Goal: Communication & Community: Share content

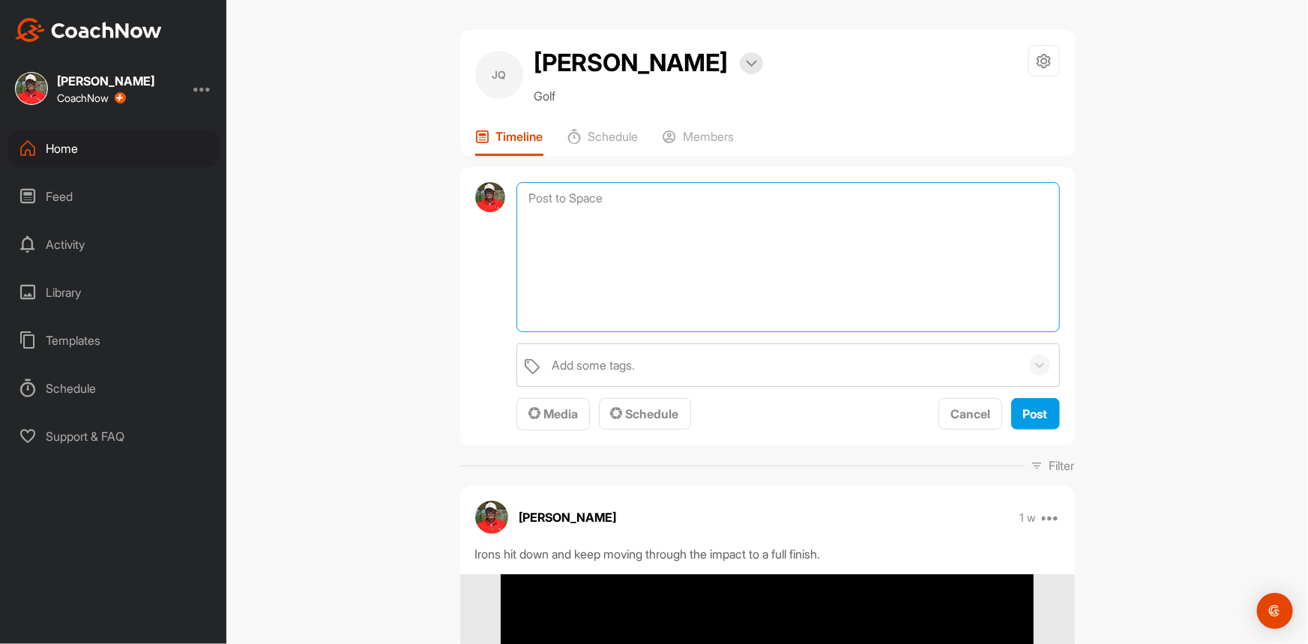
click at [552, 195] on textarea at bounding box center [787, 257] width 543 height 150
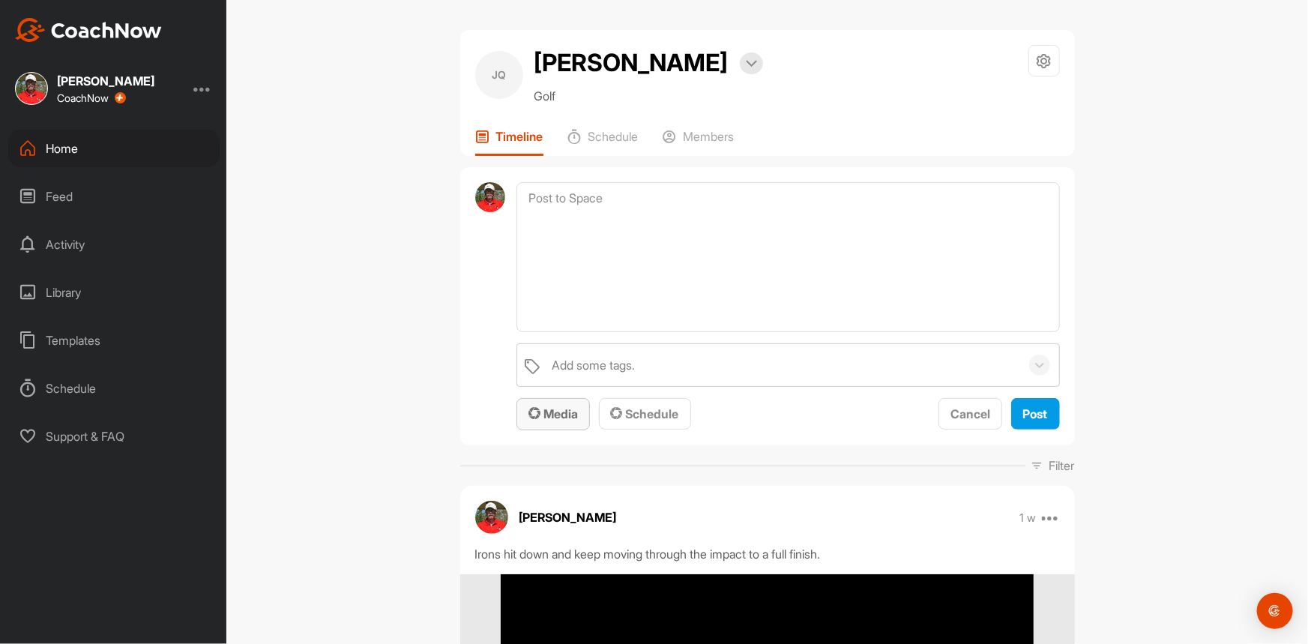
click at [553, 412] on span "Media" at bounding box center [552, 413] width 49 height 15
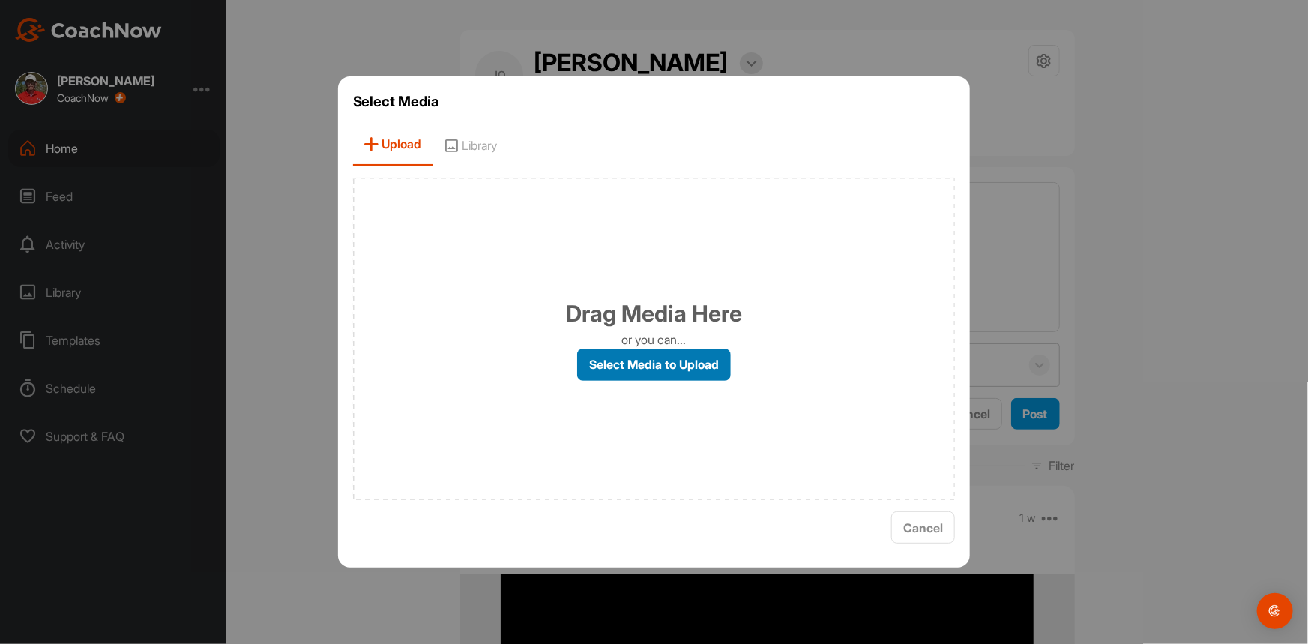
click at [628, 360] on label "Select Media to Upload" at bounding box center [654, 364] width 154 height 32
click at [0, 0] on input "Select Media to Upload" at bounding box center [0, 0] width 0 height 0
click at [649, 361] on label "Select Media to Upload" at bounding box center [654, 364] width 154 height 32
click at [0, 0] on input "Select Media to Upload" at bounding box center [0, 0] width 0 height 0
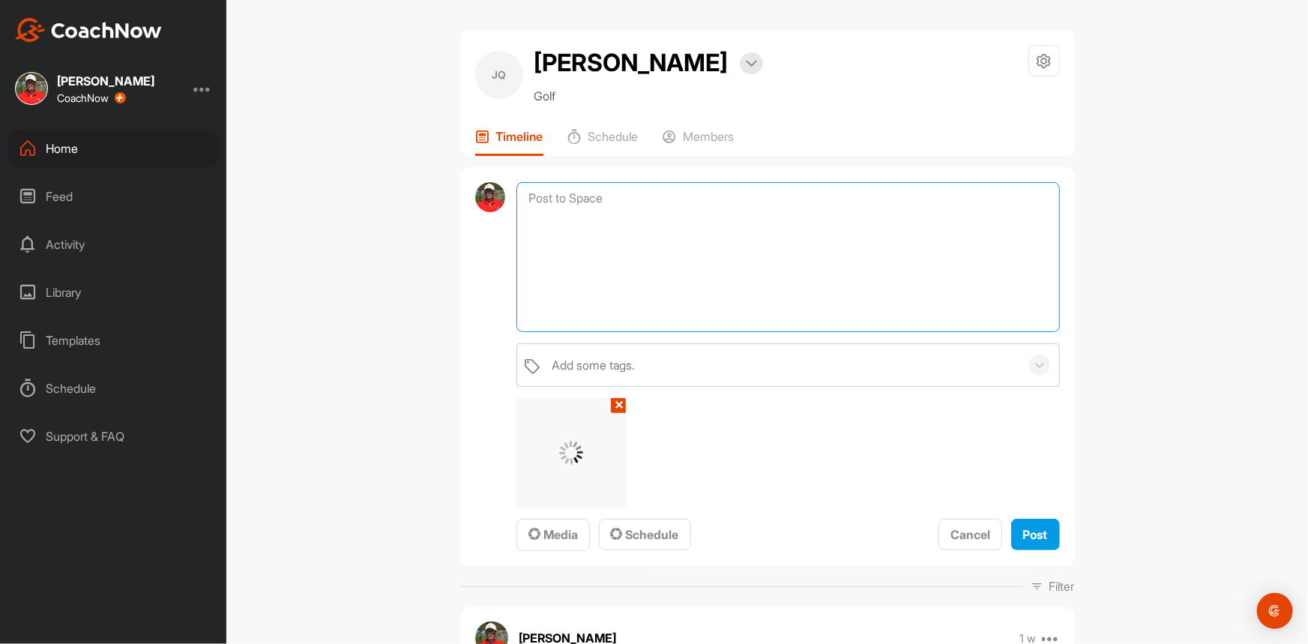
click at [555, 232] on textarea at bounding box center [787, 257] width 543 height 150
type textarea "Get the club to come into impact low to high through impact."
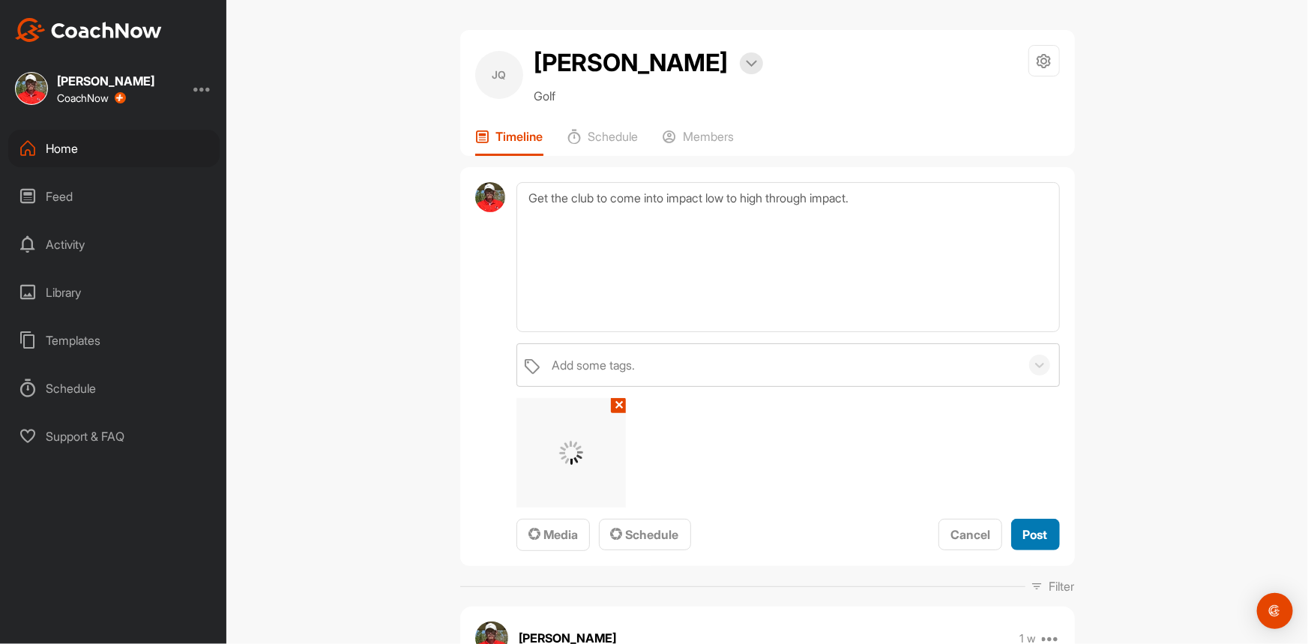
click at [1042, 532] on button "Post" at bounding box center [1035, 535] width 49 height 32
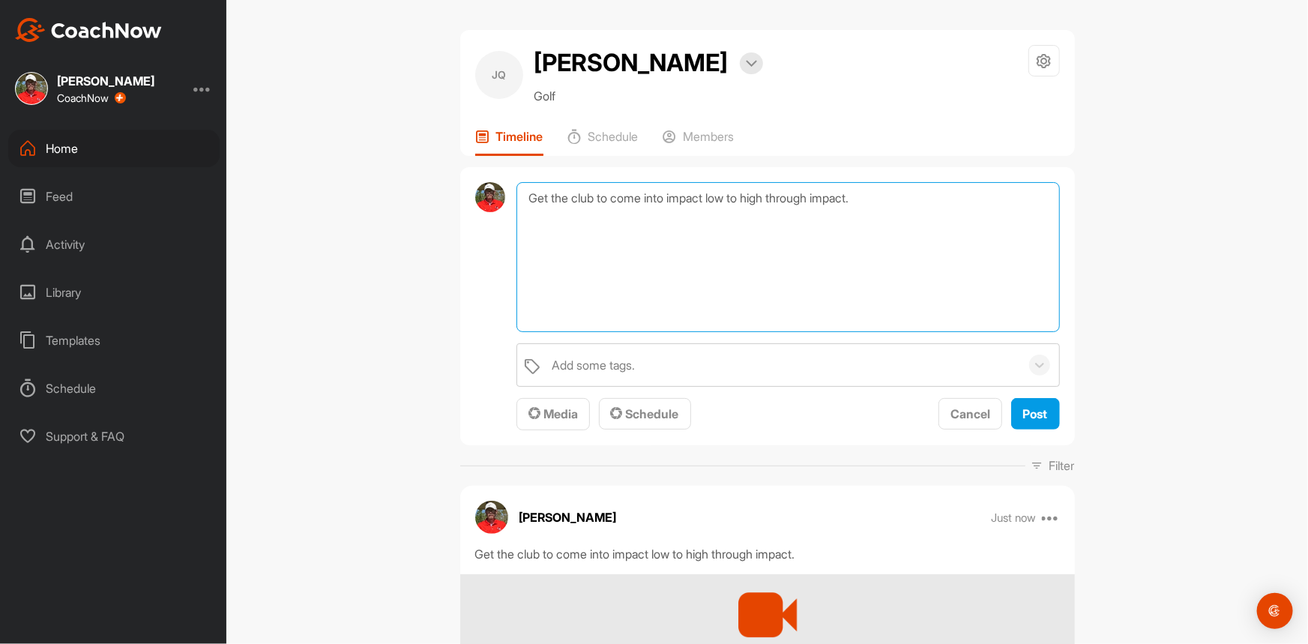
click at [571, 199] on textarea "Get the club to come into impact low to high through impact." at bounding box center [787, 257] width 543 height 150
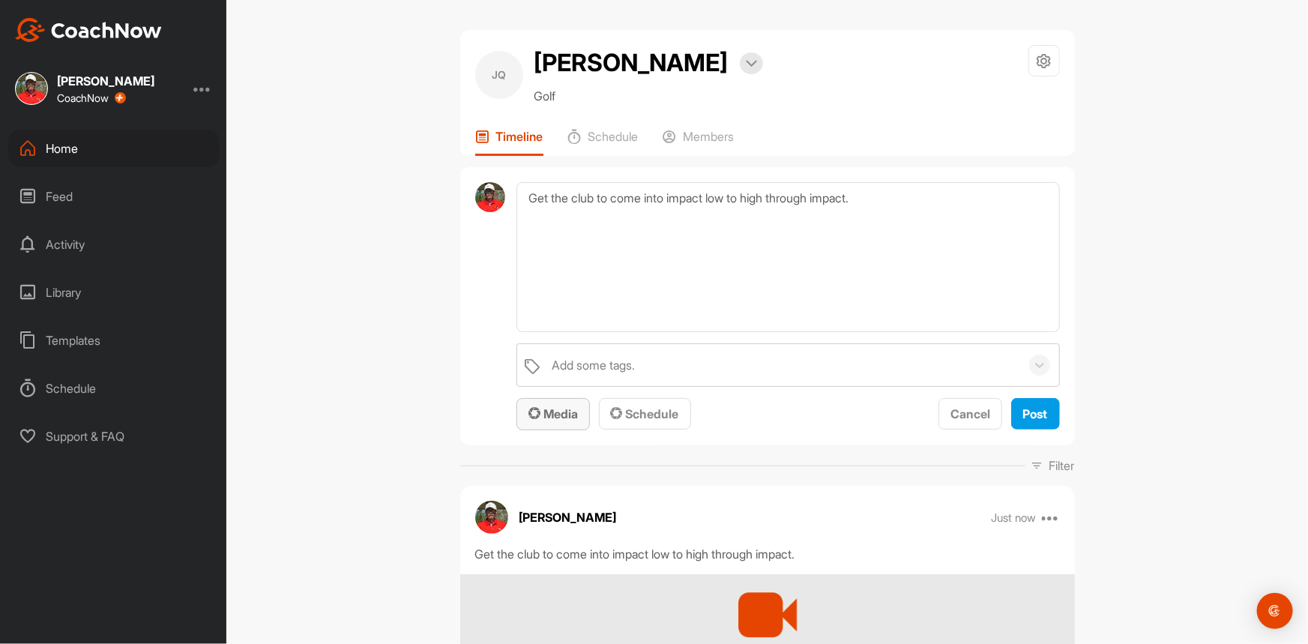
click at [555, 413] on span "Media" at bounding box center [552, 413] width 49 height 15
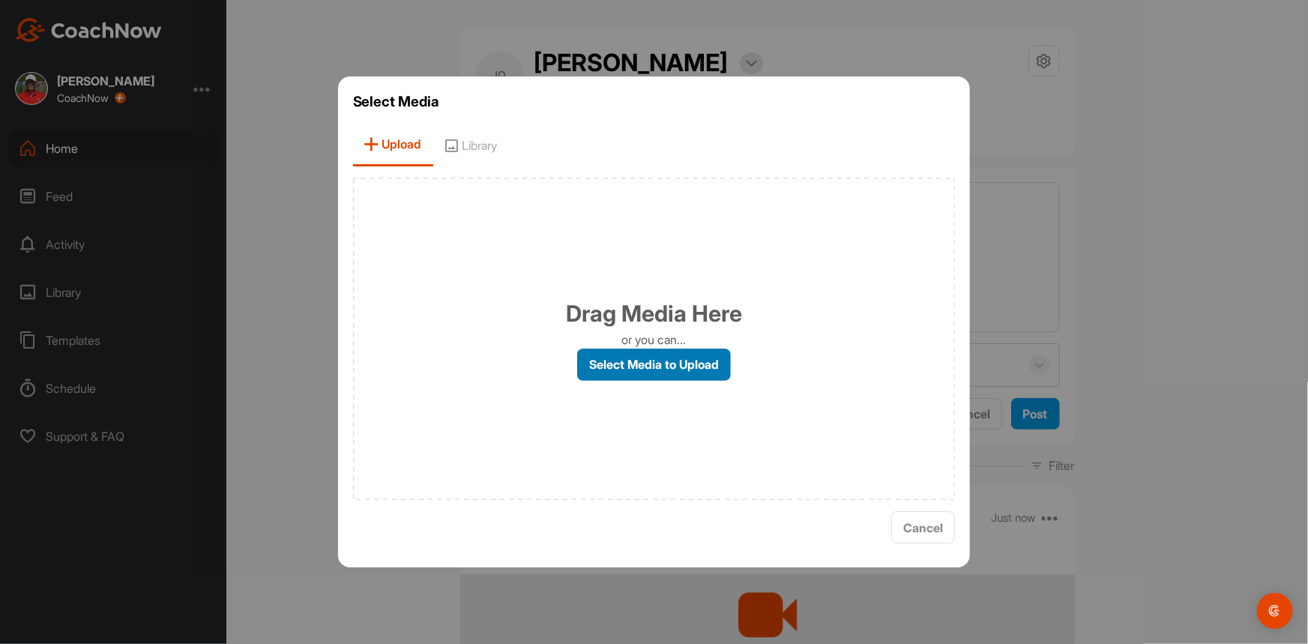
click at [605, 356] on label "Select Media to Upload" at bounding box center [654, 364] width 154 height 32
click at [0, 0] on input "Select Media to Upload" at bounding box center [0, 0] width 0 height 0
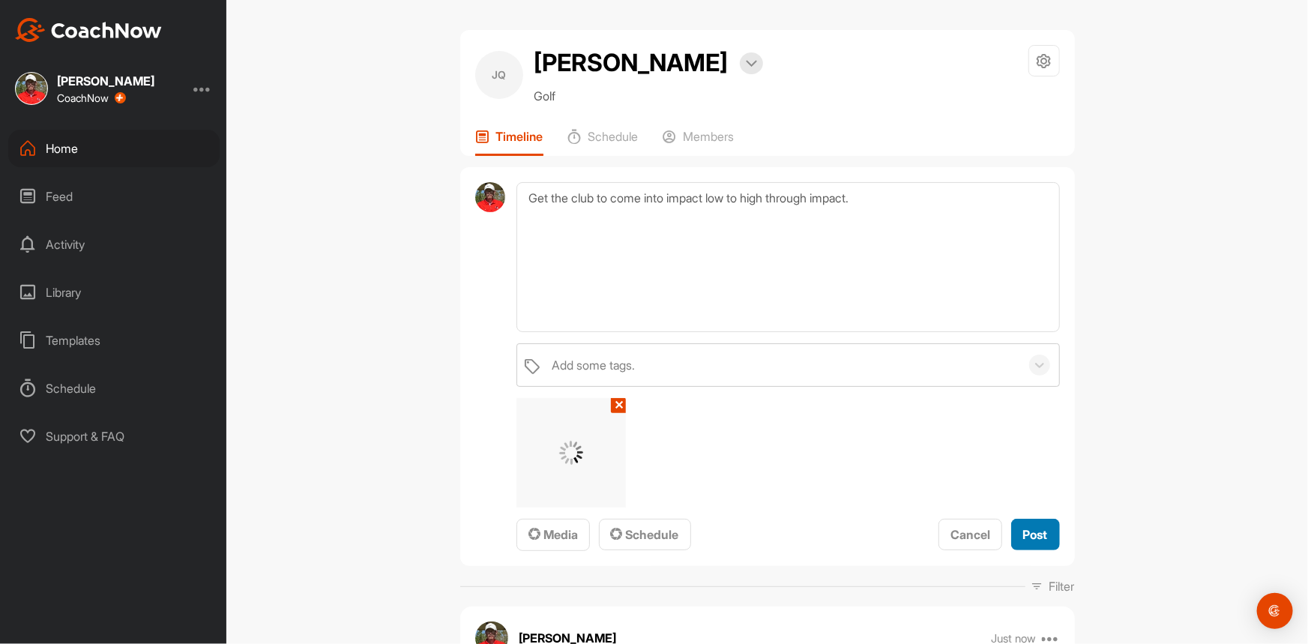
click at [1024, 533] on span "Post" at bounding box center [1035, 534] width 25 height 15
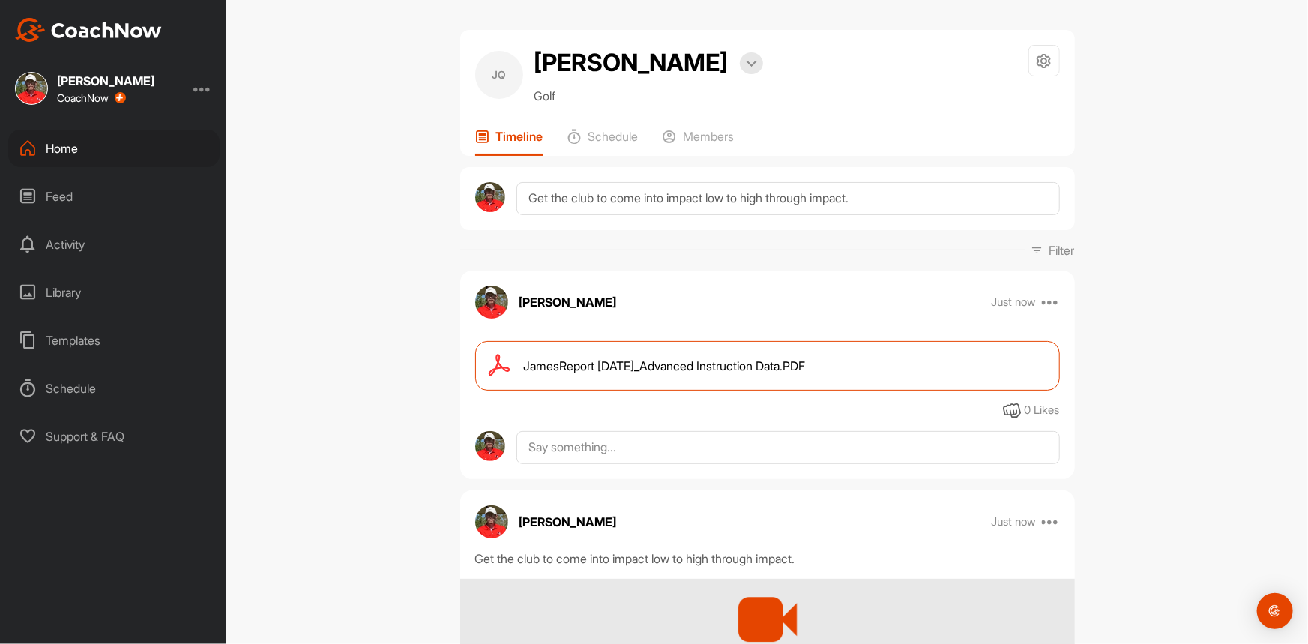
click at [66, 147] on div "Home" at bounding box center [113, 148] width 211 height 37
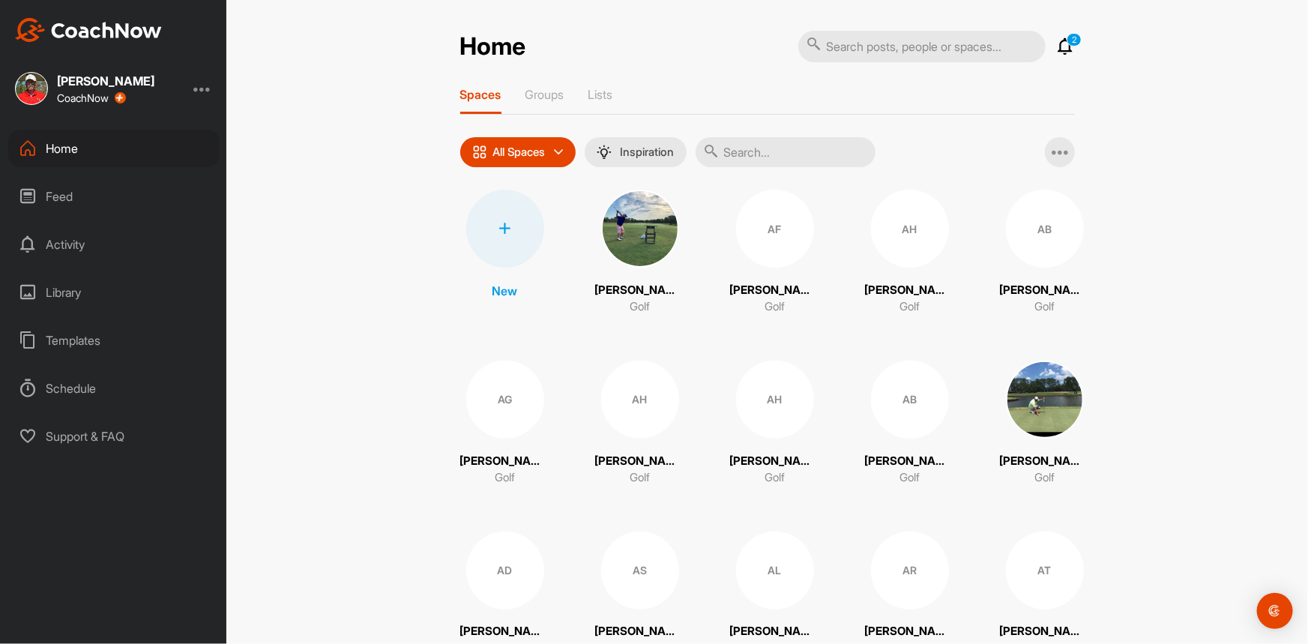
click at [857, 46] on input "text" at bounding box center [921, 46] width 247 height 31
type input "[PERSON_NAME][US_STATE]"
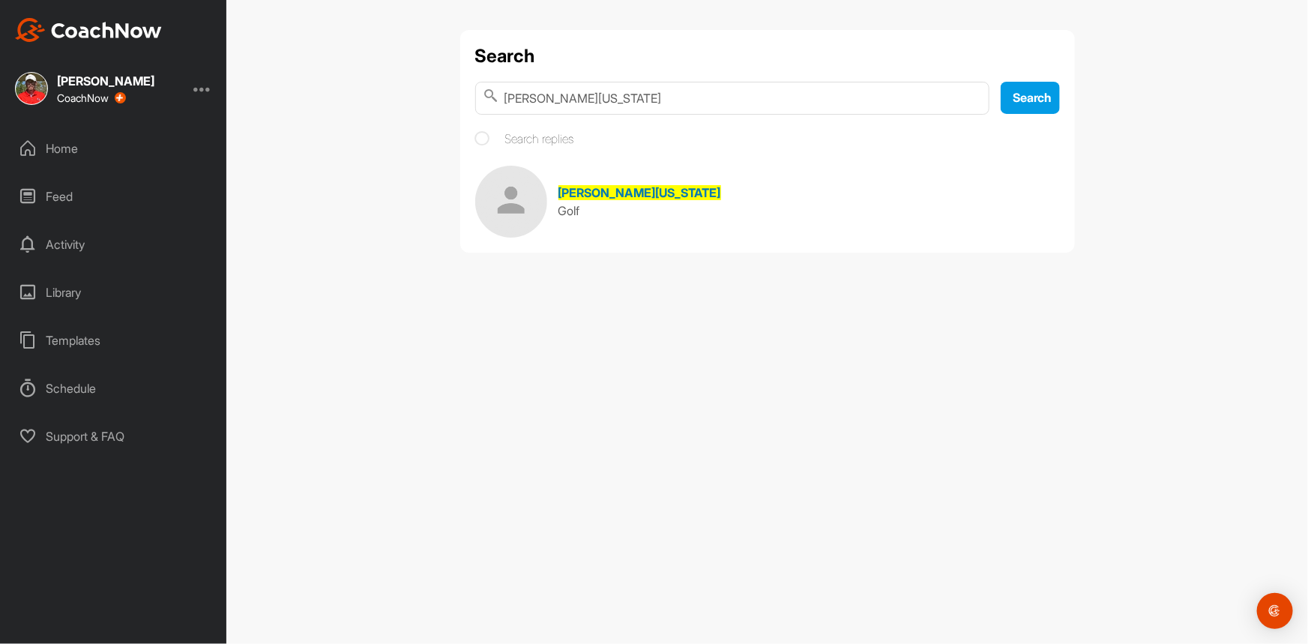
click at [611, 202] on div "Golf" at bounding box center [639, 211] width 163 height 18
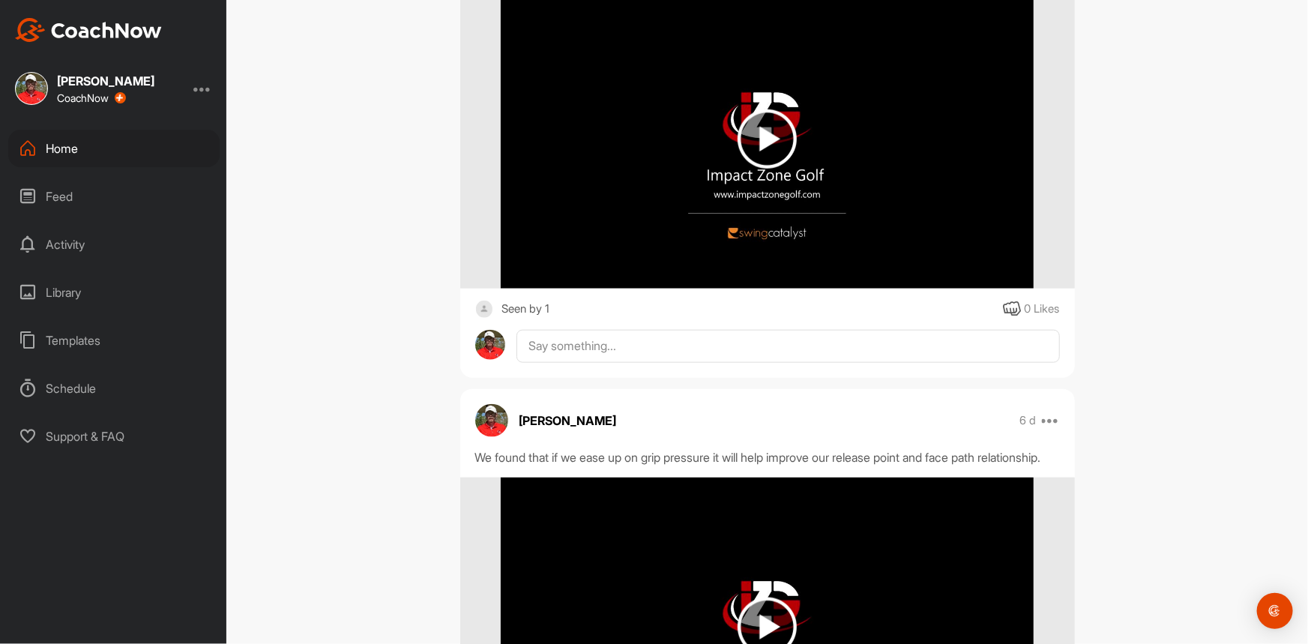
scroll to position [613, 0]
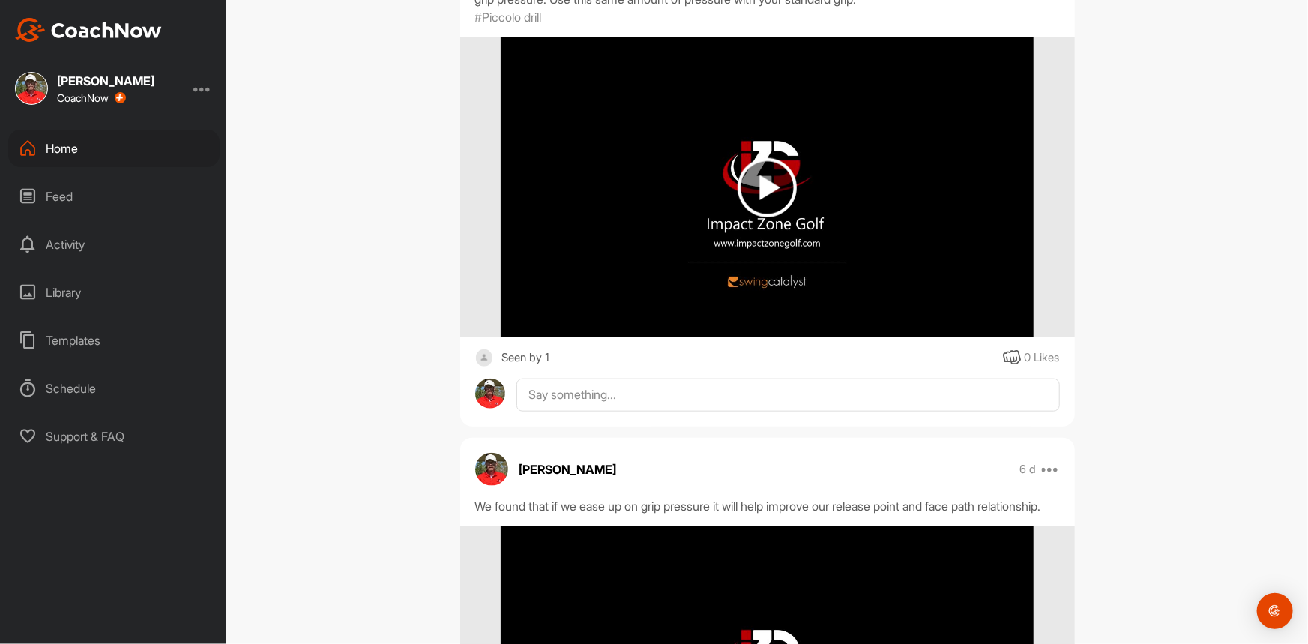
click at [767, 158] on img at bounding box center [766, 187] width 59 height 59
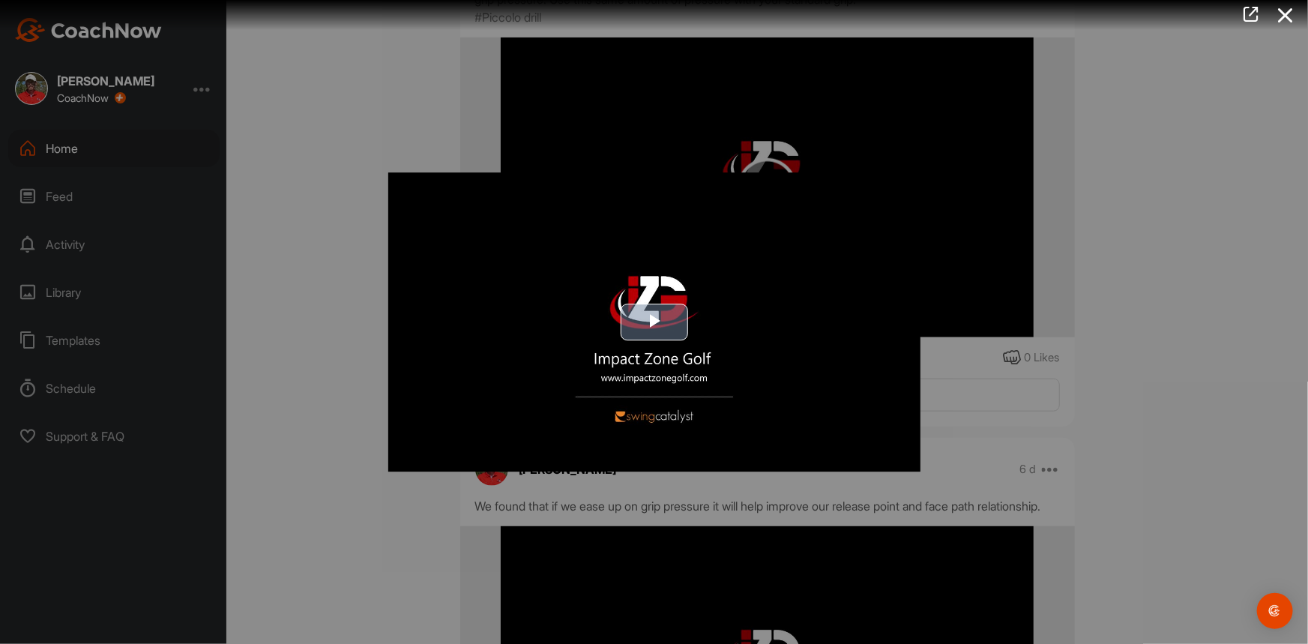
click at [654, 322] on span "Video Player" at bounding box center [654, 322] width 0 height 0
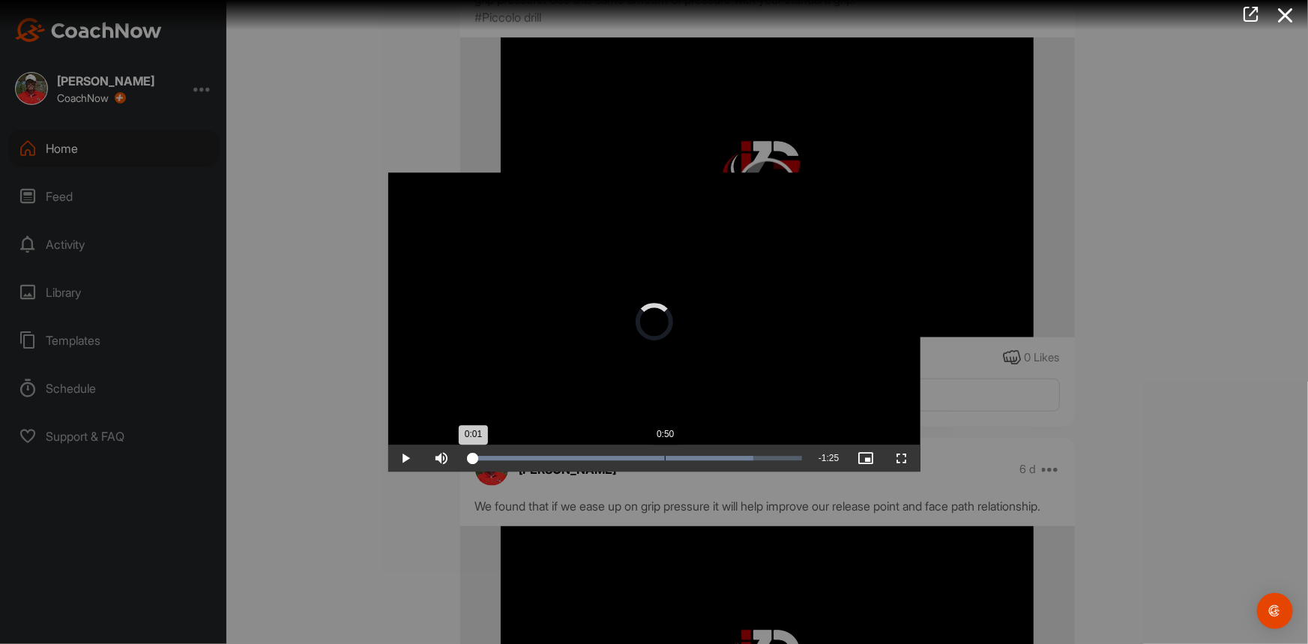
click at [663, 453] on div "Loaded : 85.31% 0:50 0:01" at bounding box center [635, 457] width 350 height 27
click at [547, 468] on div "Loaded : 85.31% 0:20 0:52" at bounding box center [635, 457] width 350 height 27
click at [357, 374] on div at bounding box center [654, 322] width 1308 height 644
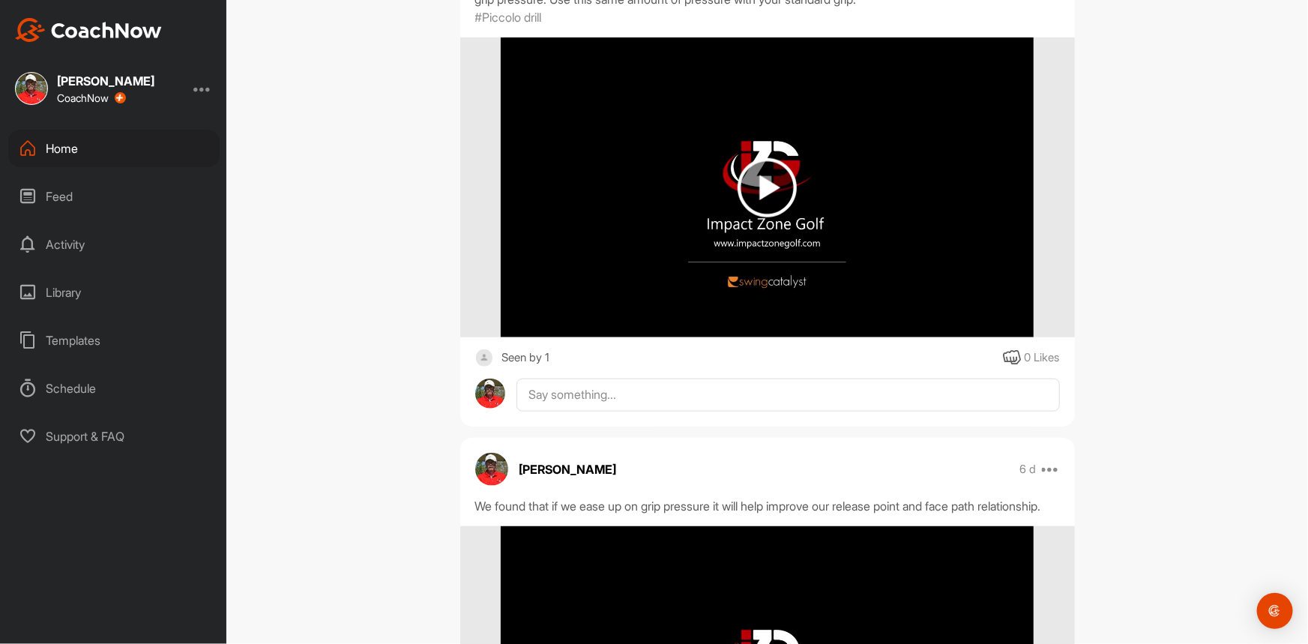
click at [312, 194] on div "[PERSON_NAME][US_STATE] Bookings Golf Space Settings Your Notifications Timelin…" at bounding box center [766, 322] width 1081 height 644
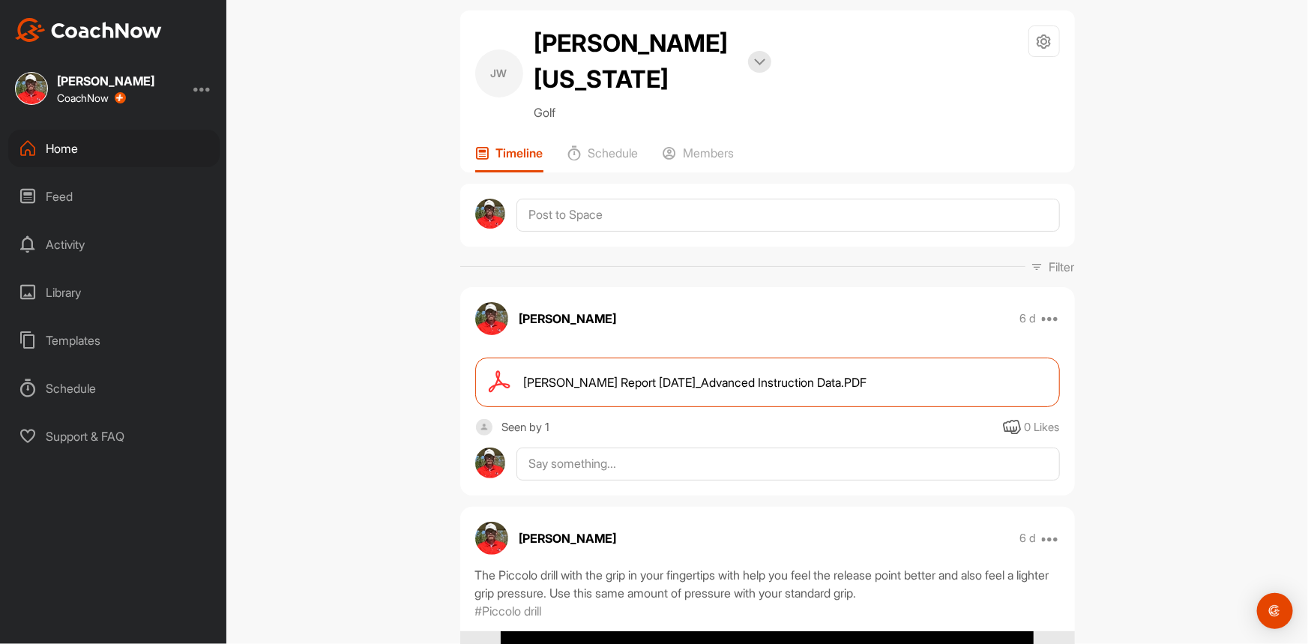
scroll to position [0, 0]
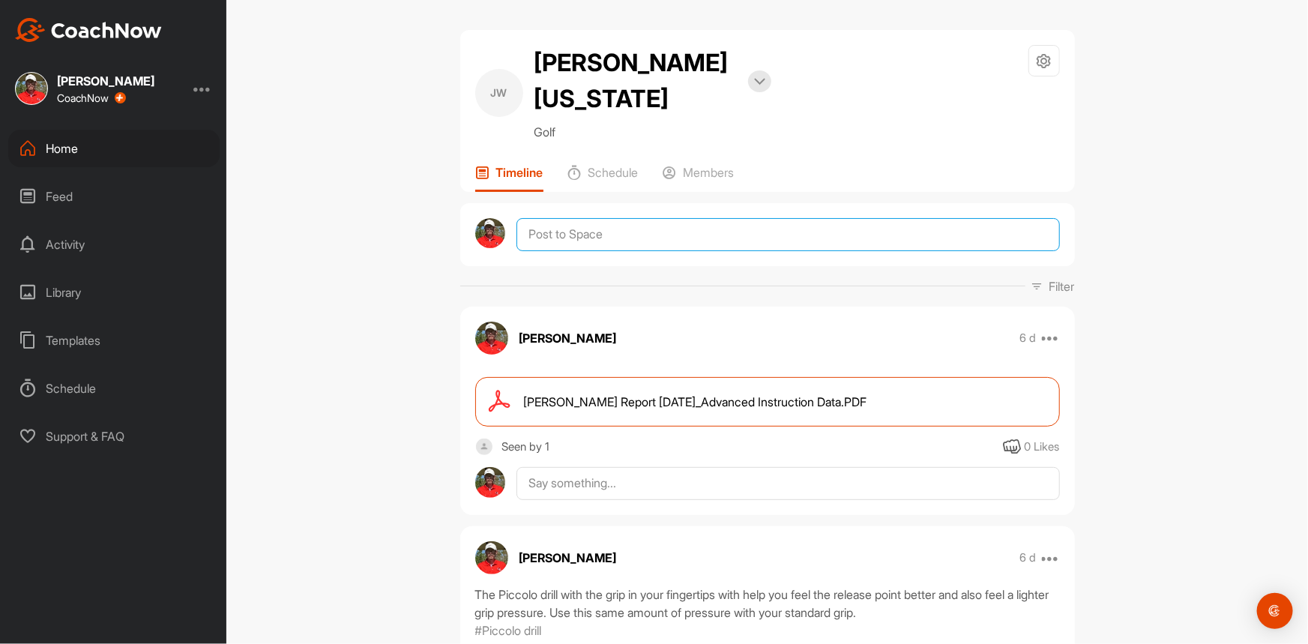
click at [555, 218] on textarea at bounding box center [787, 234] width 543 height 33
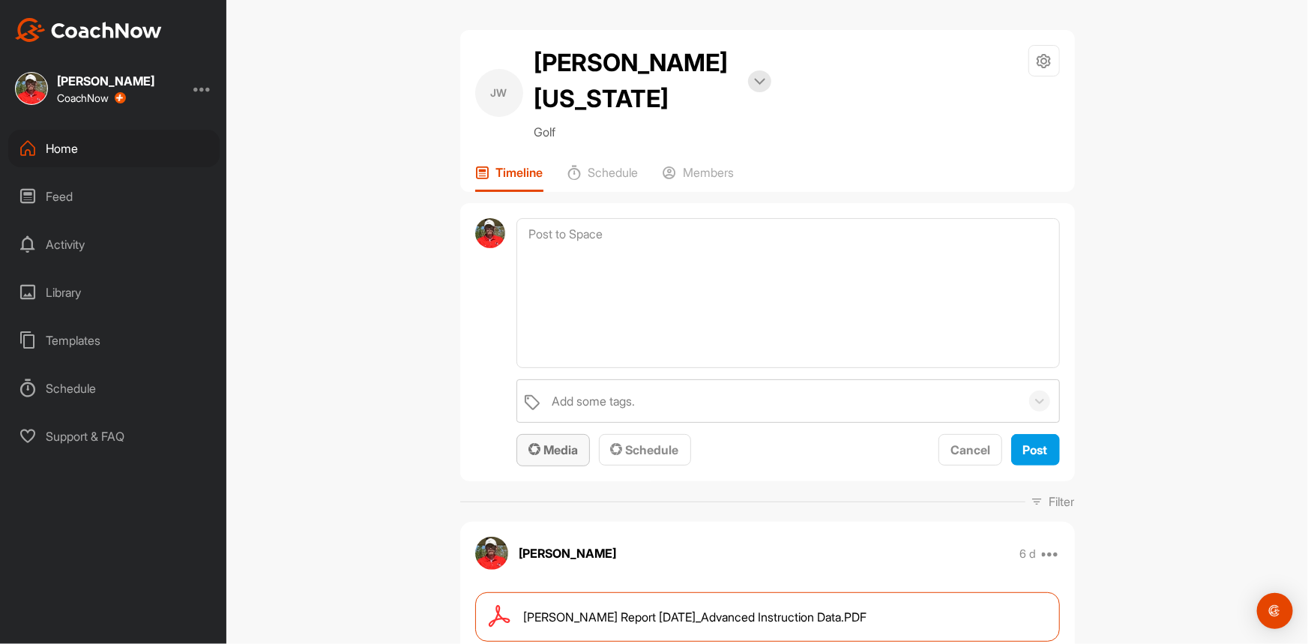
click at [558, 442] on span "Media" at bounding box center [552, 449] width 49 height 15
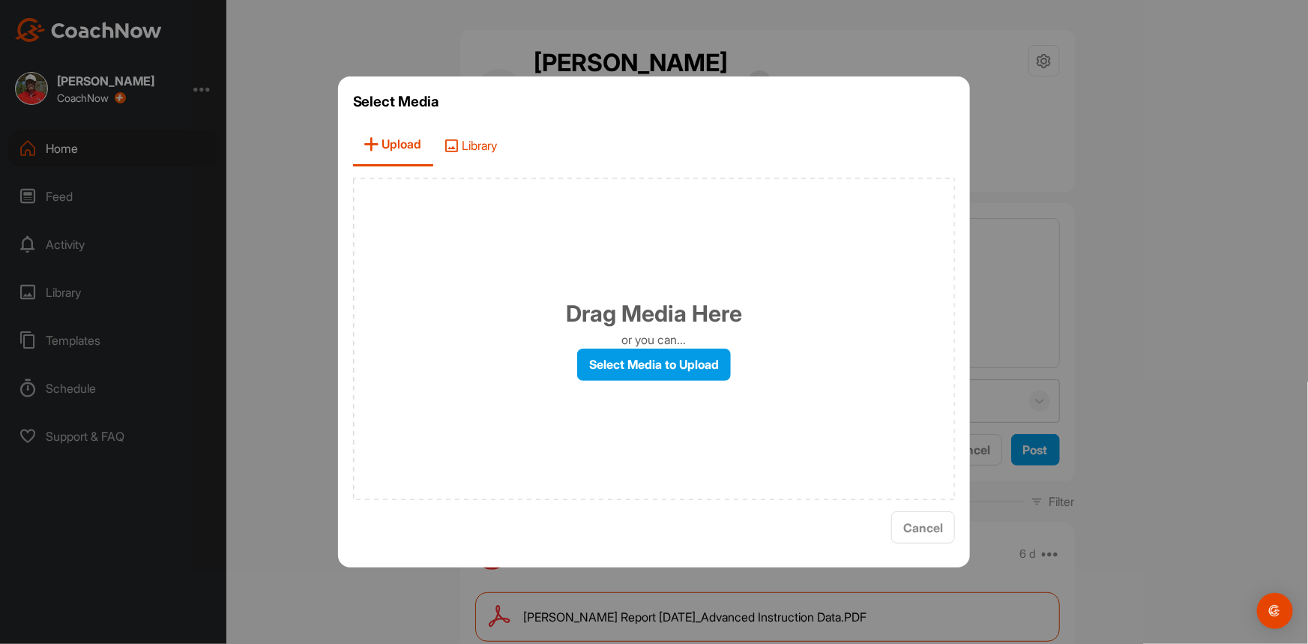
click at [477, 156] on span "Library" at bounding box center [471, 145] width 76 height 43
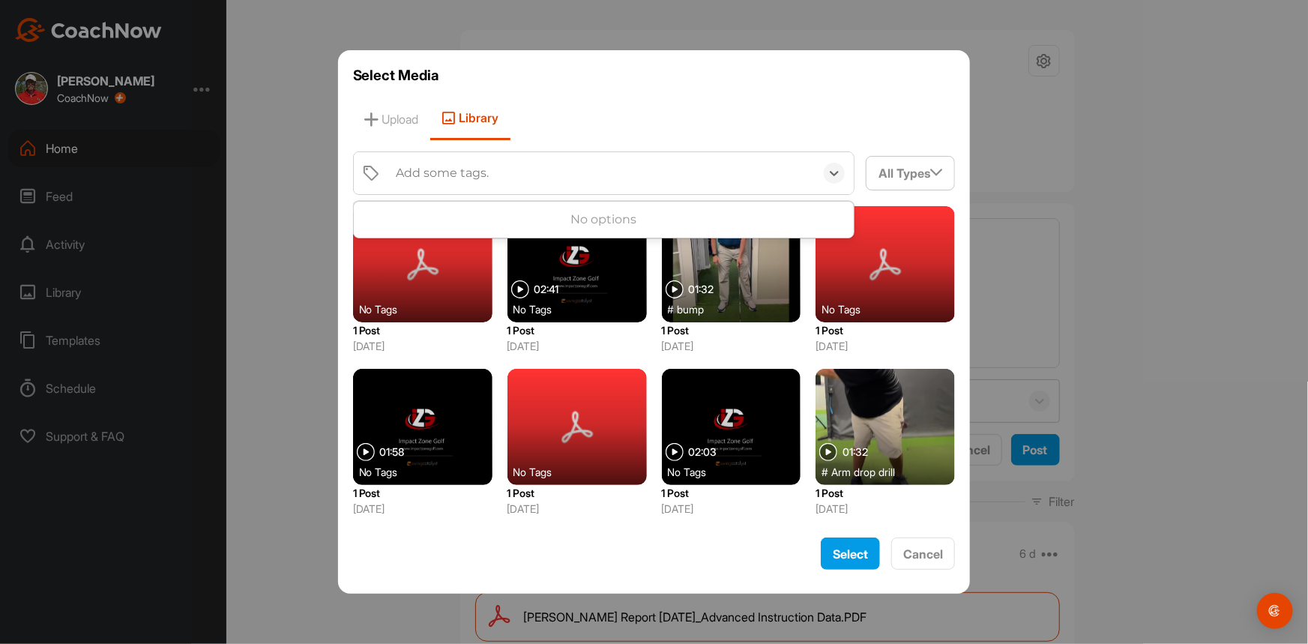
click at [479, 178] on div "Add some tags." at bounding box center [442, 173] width 93 height 18
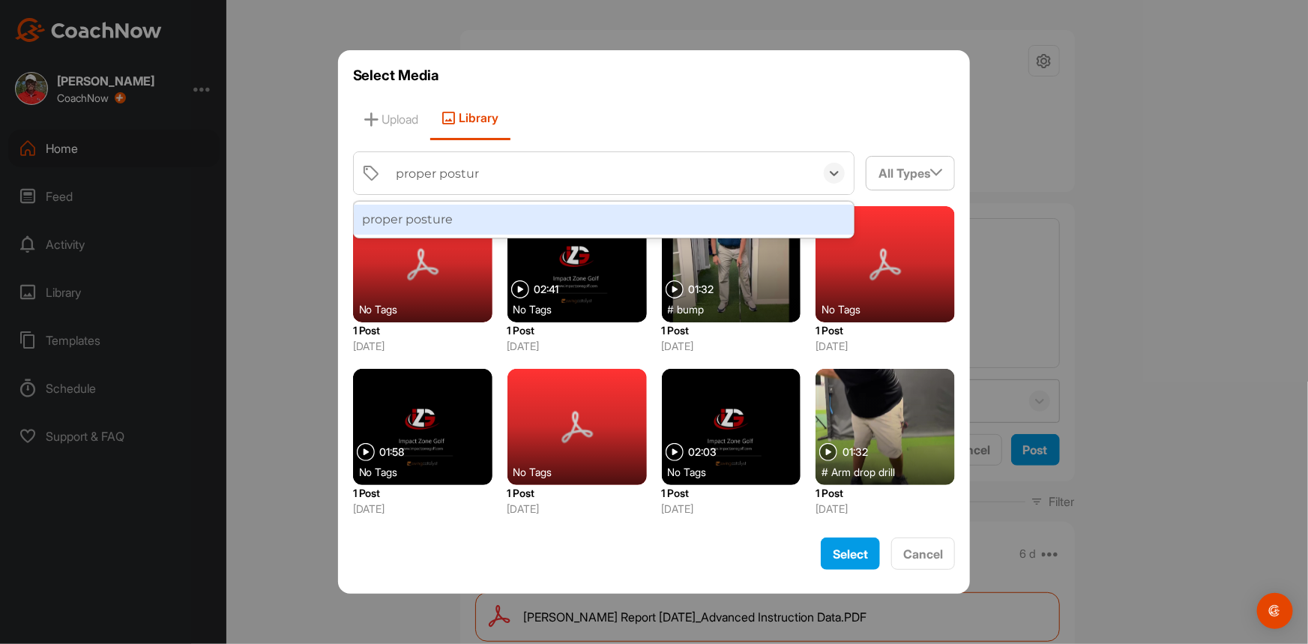
type input "proper posture"
click at [446, 217] on div "proper posture" at bounding box center [604, 220] width 501 height 30
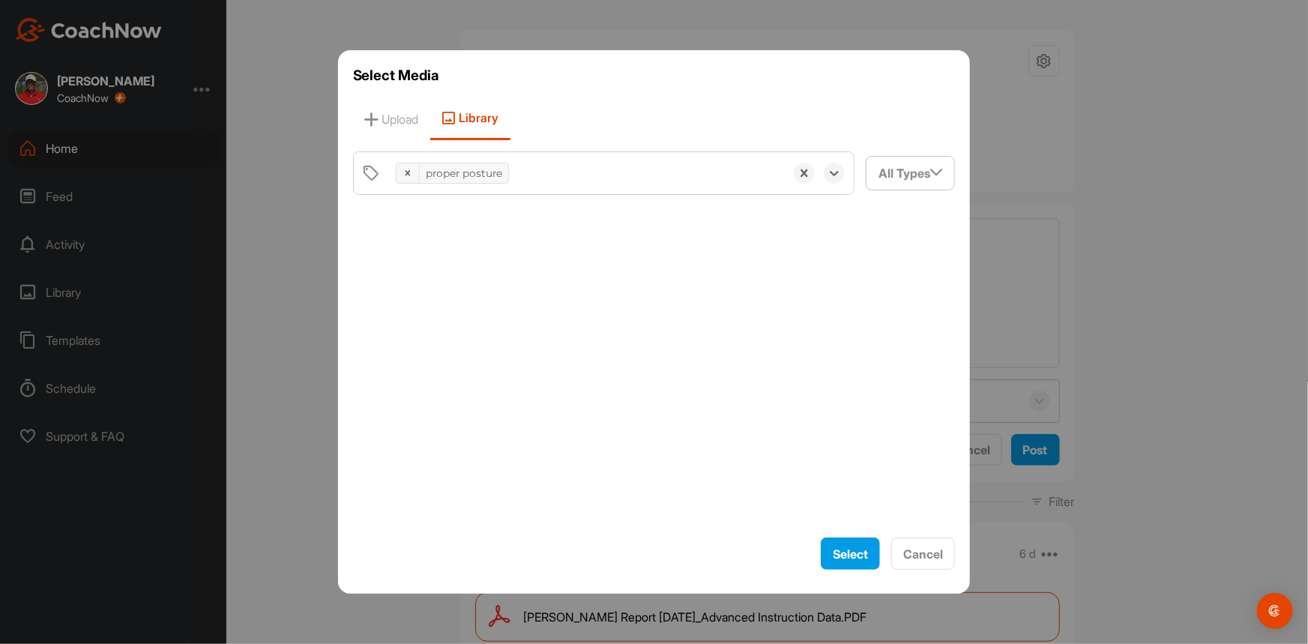
click at [446, 217] on div at bounding box center [654, 366] width 602 height 320
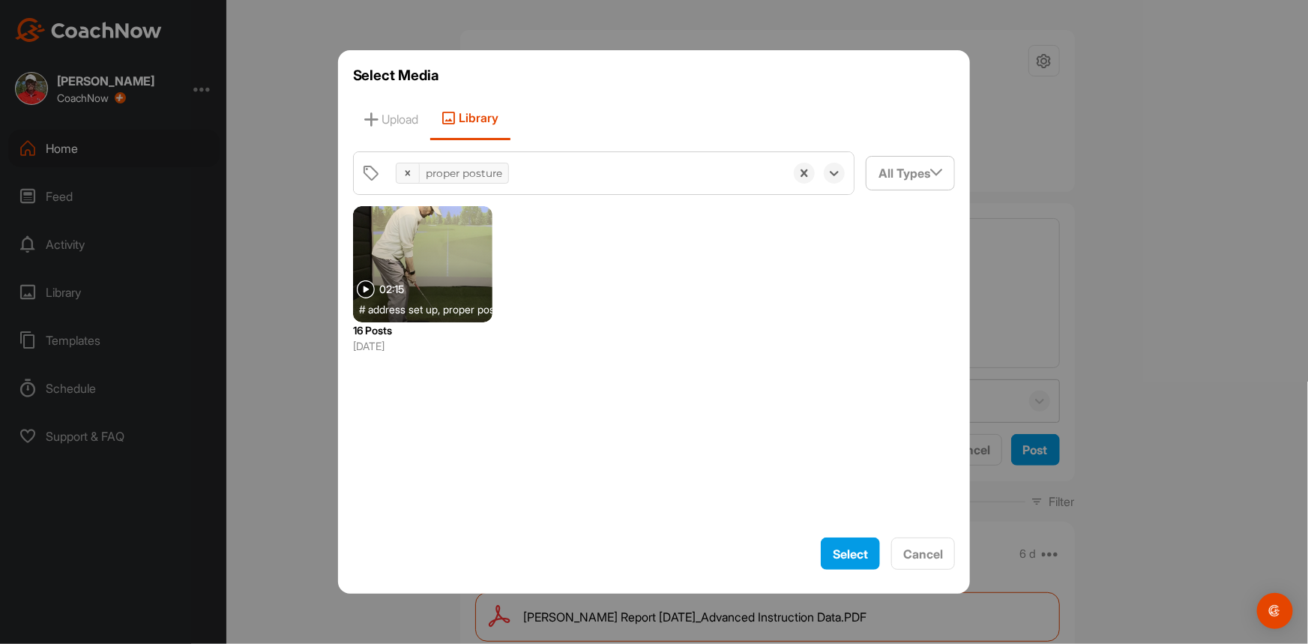
click at [401, 277] on div at bounding box center [422, 264] width 139 height 116
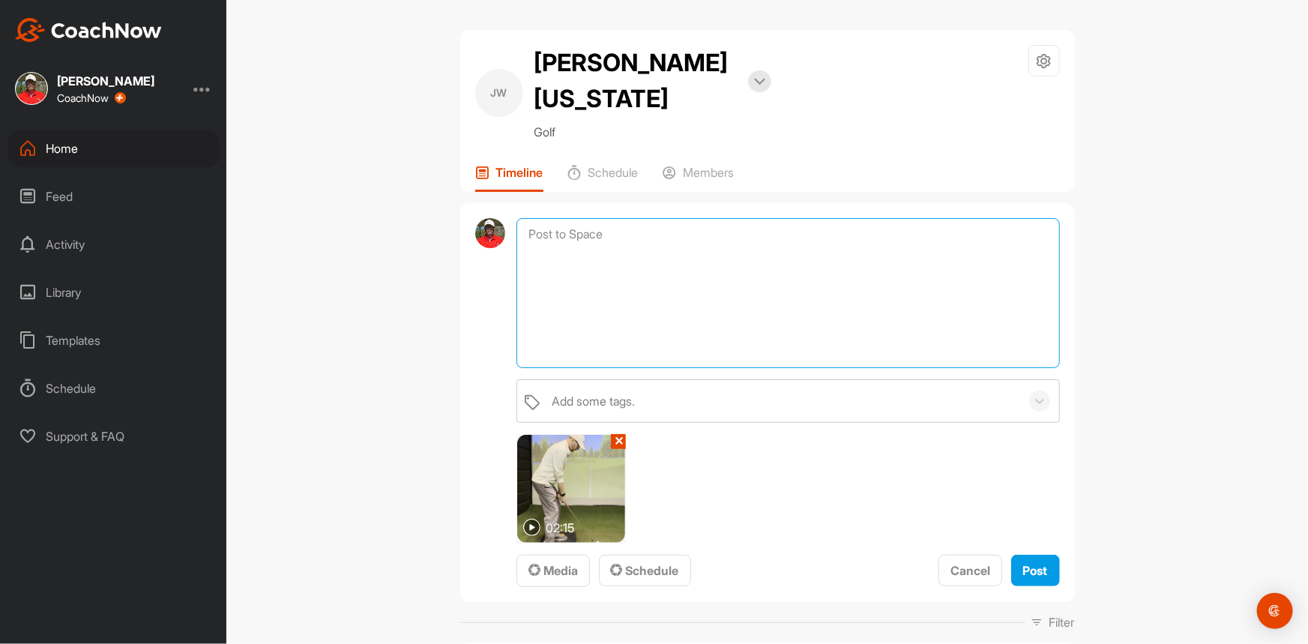
click at [542, 231] on textarea at bounding box center [787, 293] width 543 height 150
type textarea "Balance on instep at address ."
click at [1039, 563] on span "Post" at bounding box center [1035, 570] width 25 height 15
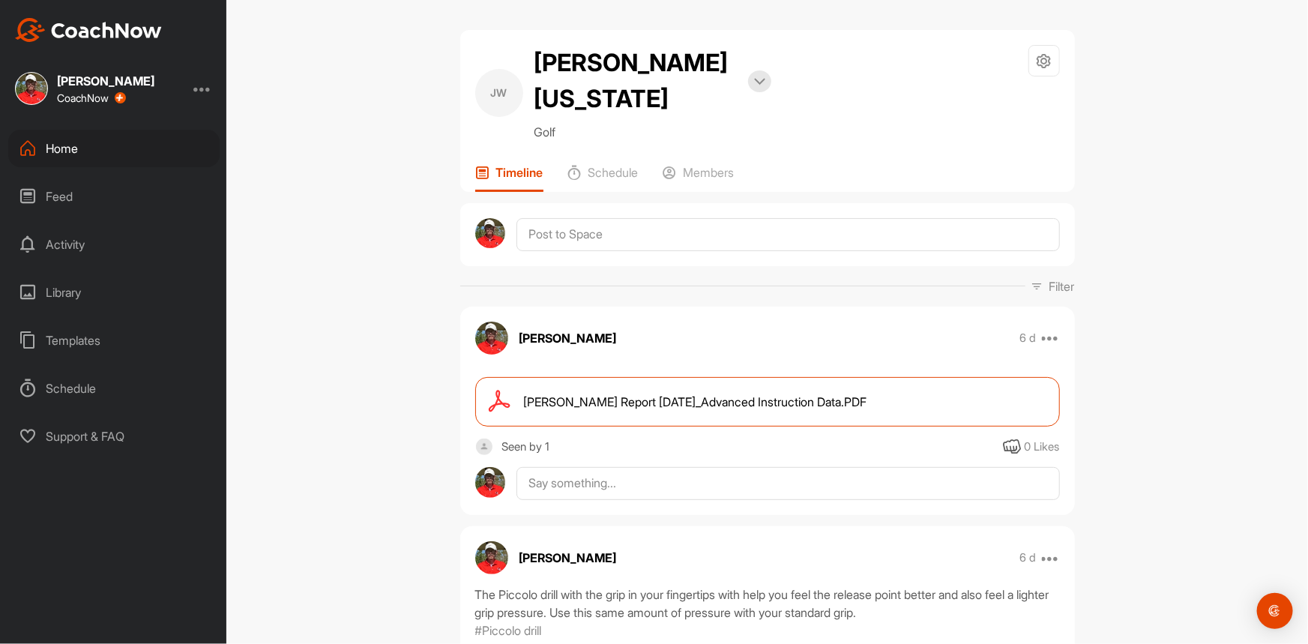
click at [364, 244] on div "[PERSON_NAME][US_STATE] Bookings Golf Space Settings Your Notifications Timelin…" at bounding box center [766, 322] width 1081 height 644
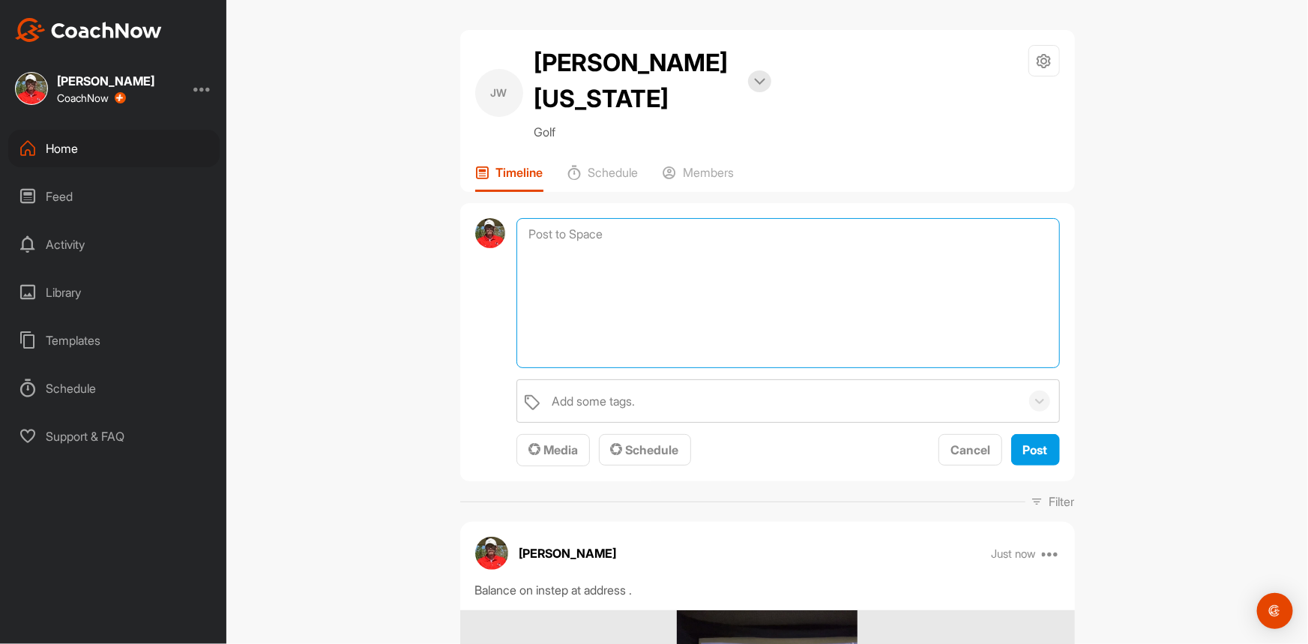
click at [551, 218] on textarea at bounding box center [787, 293] width 543 height 150
click at [567, 442] on span "Media" at bounding box center [552, 449] width 49 height 15
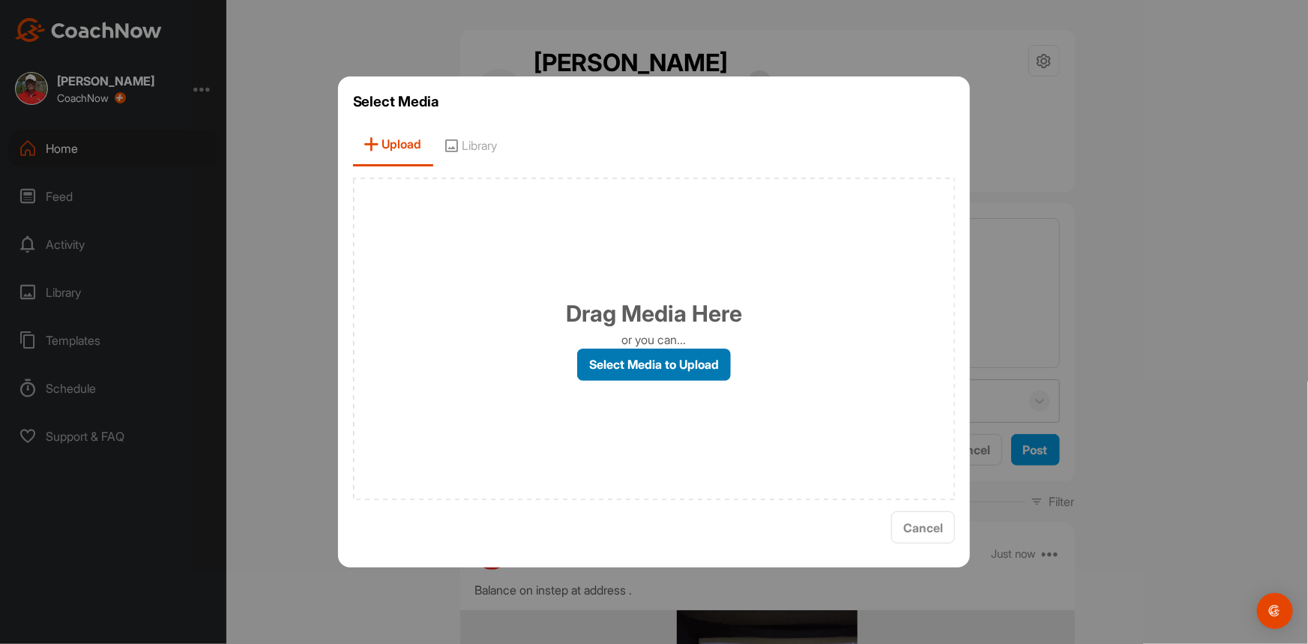
click at [650, 356] on label "Select Media to Upload" at bounding box center [654, 364] width 154 height 32
click at [0, 0] on input "Select Media to Upload" at bounding box center [0, 0] width 0 height 0
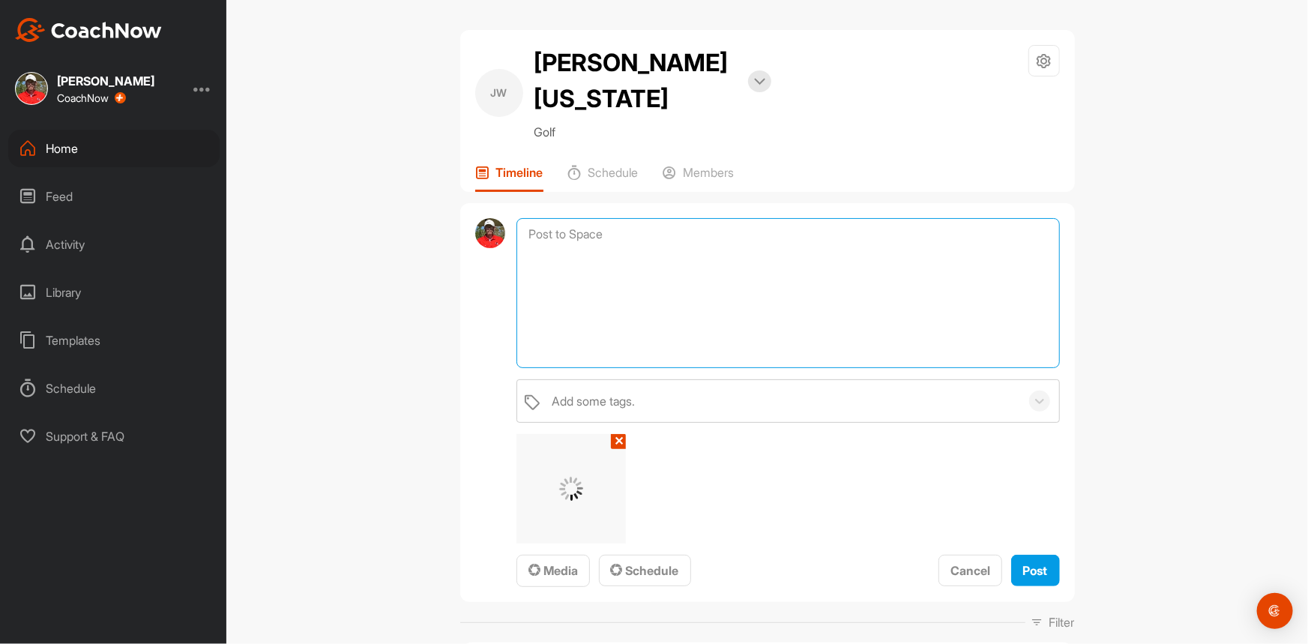
click at [588, 218] on textarea at bounding box center [787, 293] width 543 height 150
type textarea "Left hip goes left right left hand goes right and down the foot line."
click at [1034, 563] on span "Post" at bounding box center [1035, 570] width 25 height 15
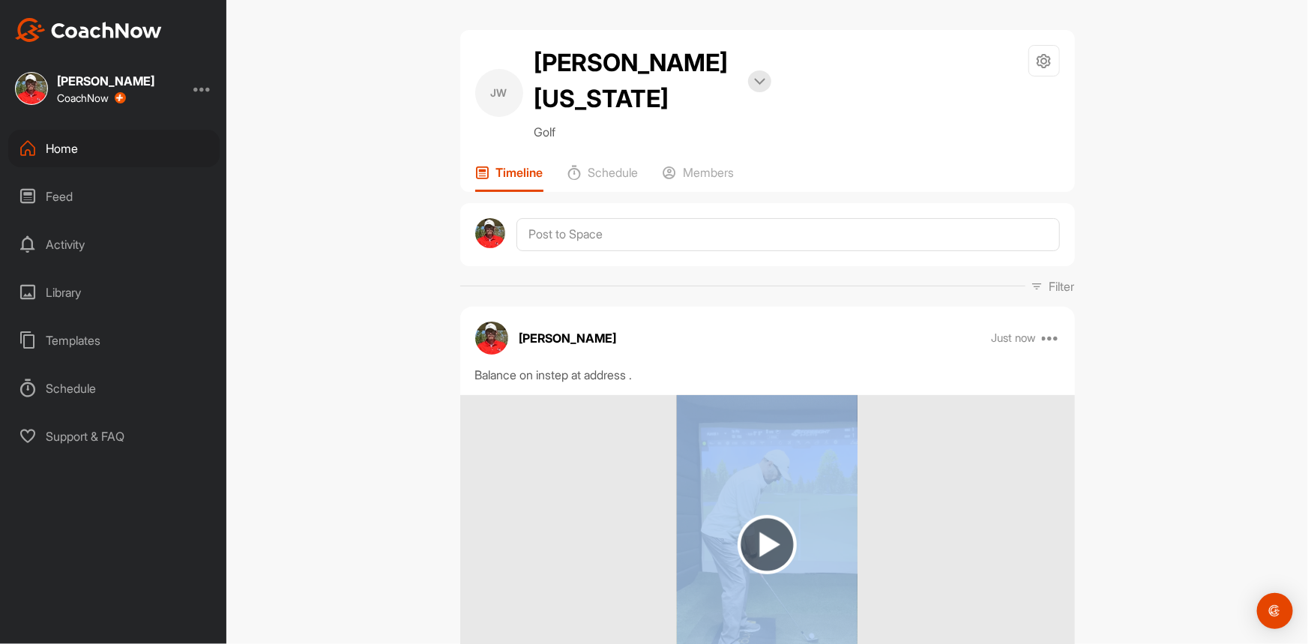
click at [1034, 535] on div at bounding box center [767, 545] width 614 height 300
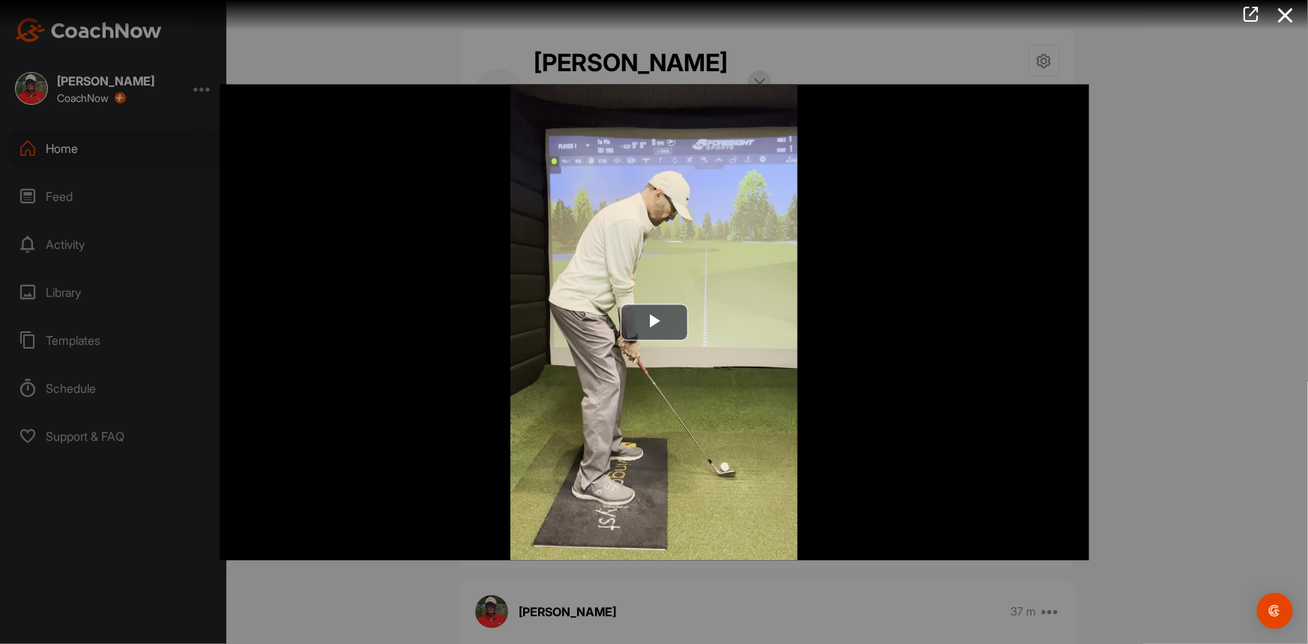
click at [1146, 307] on div at bounding box center [654, 322] width 1308 height 644
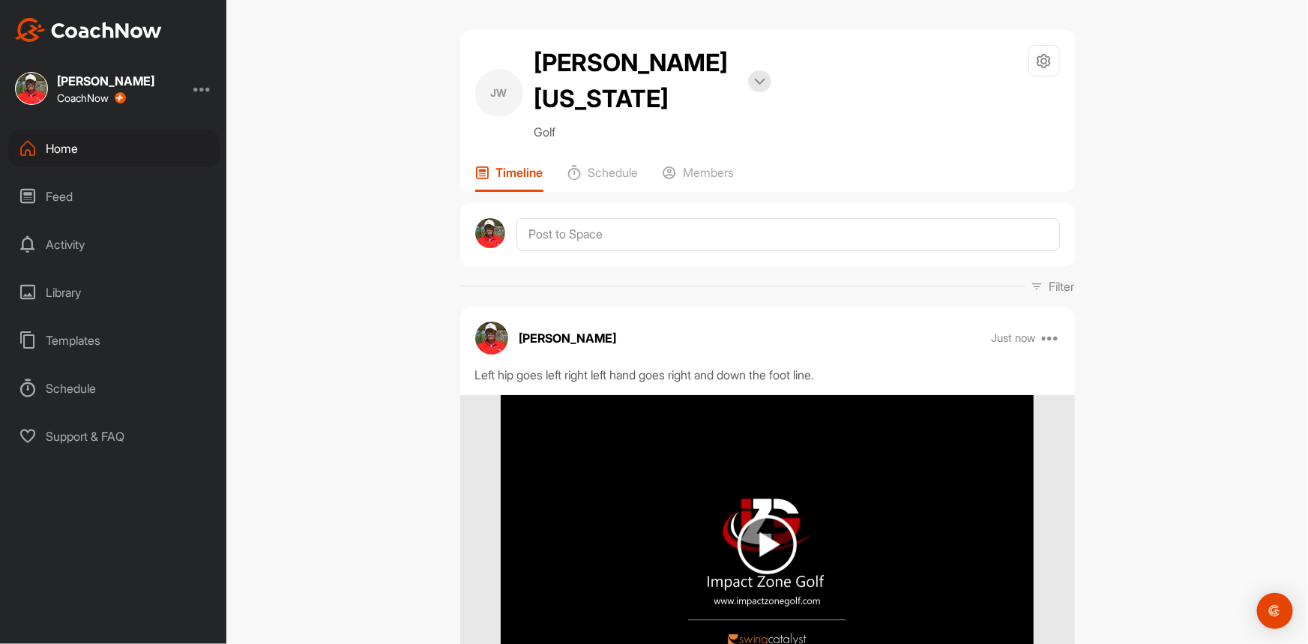
click at [374, 423] on div "[PERSON_NAME][US_STATE] Bookings Golf Space Settings Your Notifications Timelin…" at bounding box center [766, 322] width 1081 height 644
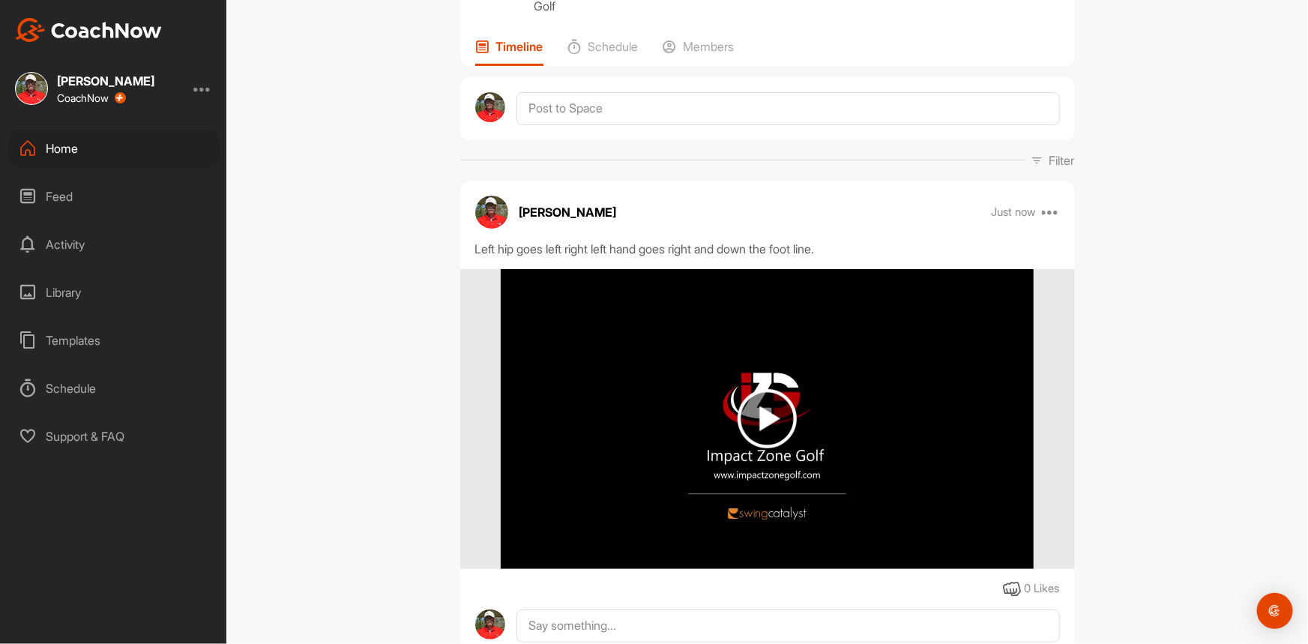
scroll to position [136, 0]
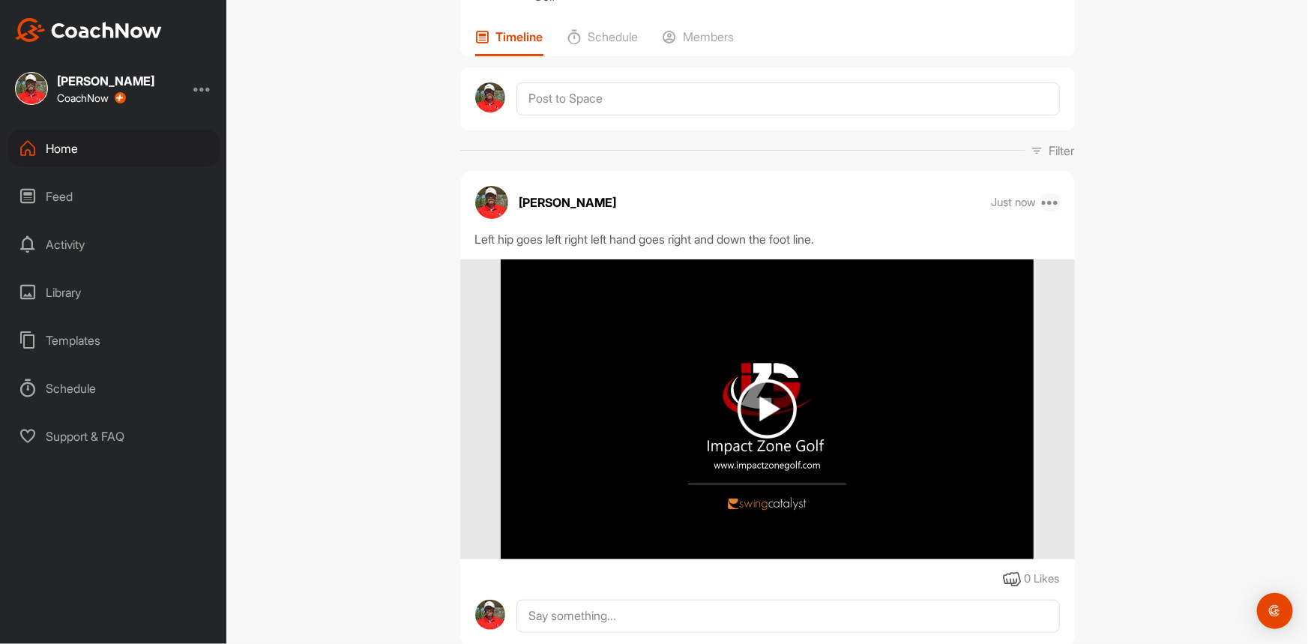
click at [1049, 193] on icon at bounding box center [1051, 202] width 18 height 18
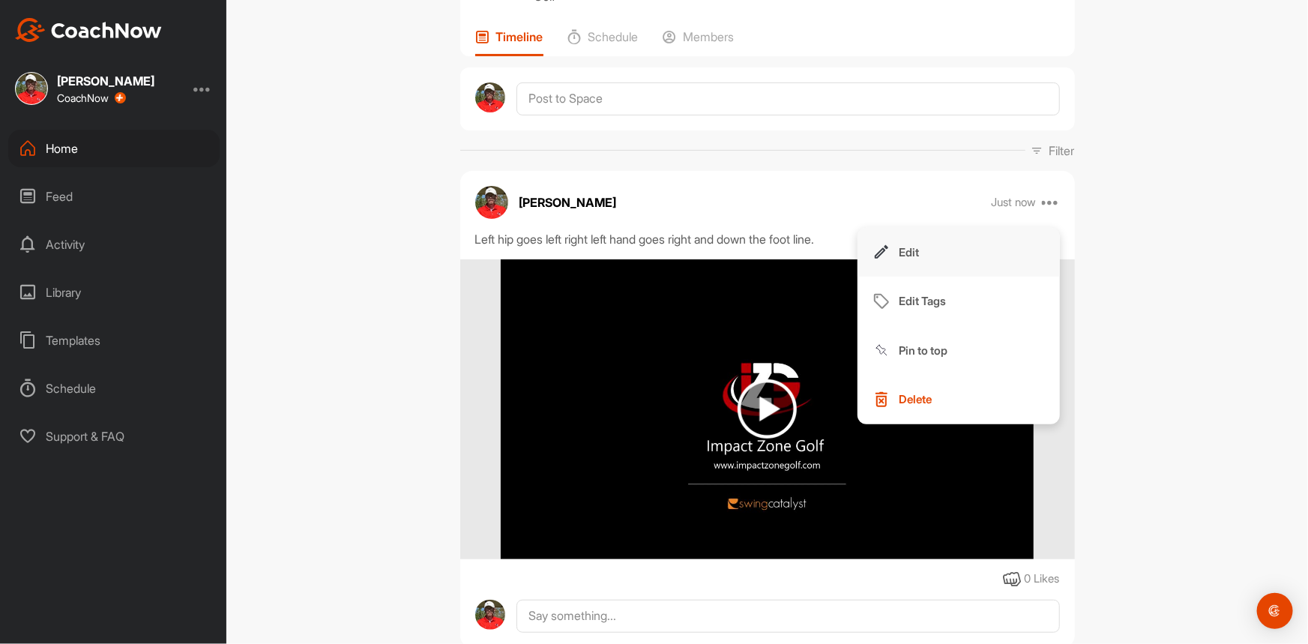
click at [911, 244] on p "Edit" at bounding box center [909, 252] width 20 height 16
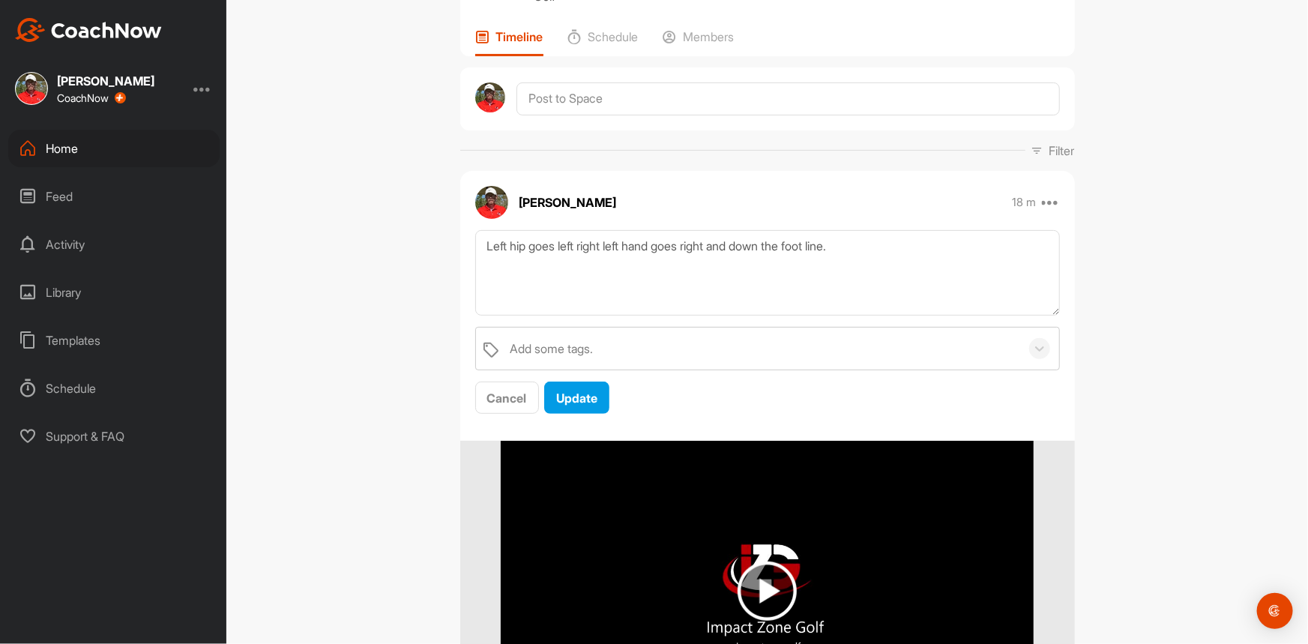
click at [608, 230] on textarea "Left hip goes left right left hand goes right and down the foot line." at bounding box center [767, 273] width 584 height 86
type textarea "Left hip goes left right and left hand goes right and down the foot line."
click at [572, 390] on span "Update" at bounding box center [576, 397] width 41 height 15
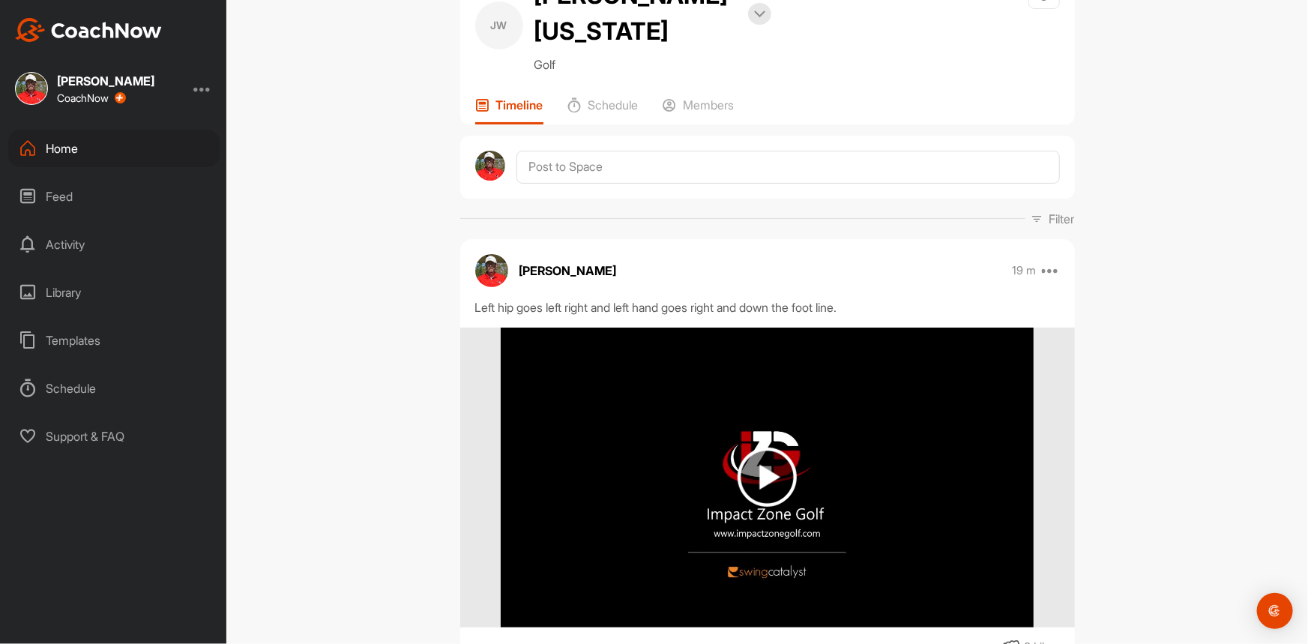
scroll to position [0, 0]
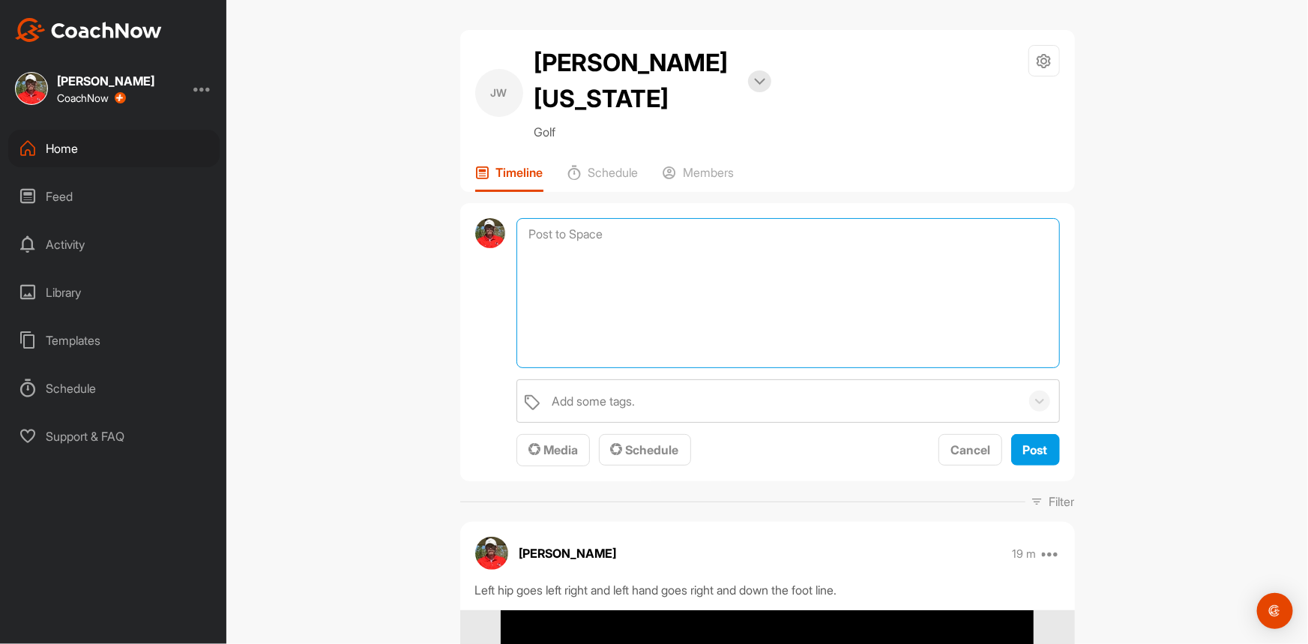
drag, startPoint x: 584, startPoint y: 190, endPoint x: 593, endPoint y: 193, distance: 9.1
click at [593, 218] on textarea at bounding box center [787, 293] width 543 height 150
click at [1023, 442] on span "Post" at bounding box center [1035, 449] width 25 height 15
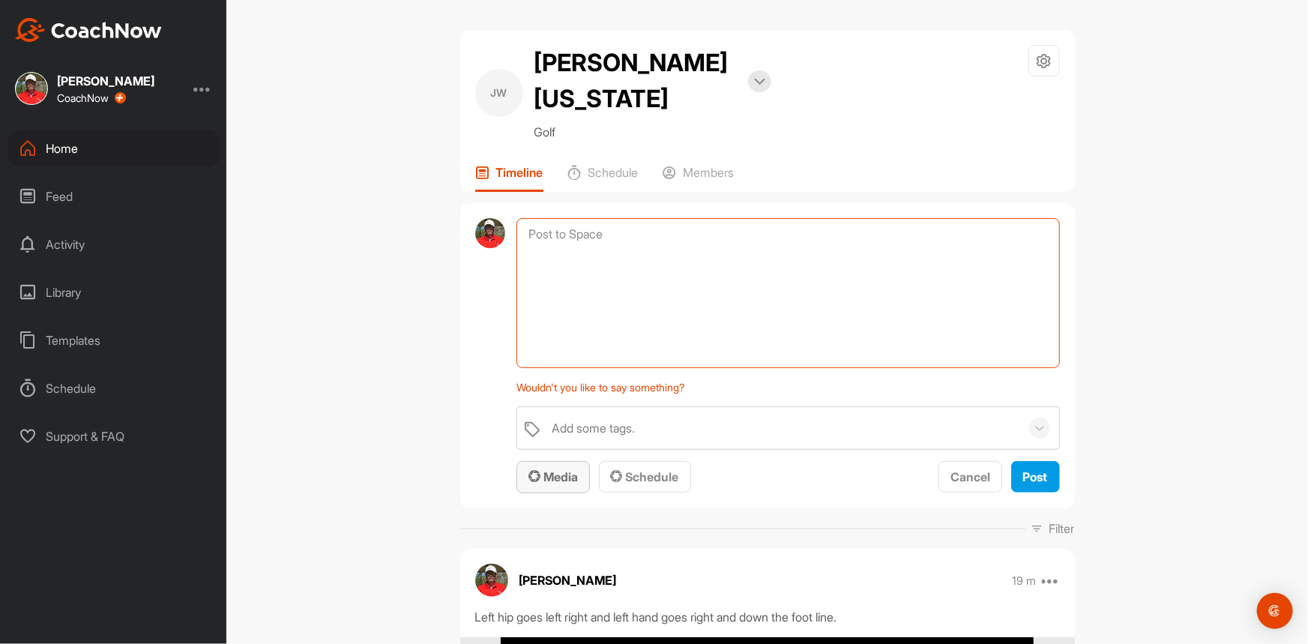
click at [547, 461] on button "Media" at bounding box center [552, 477] width 73 height 32
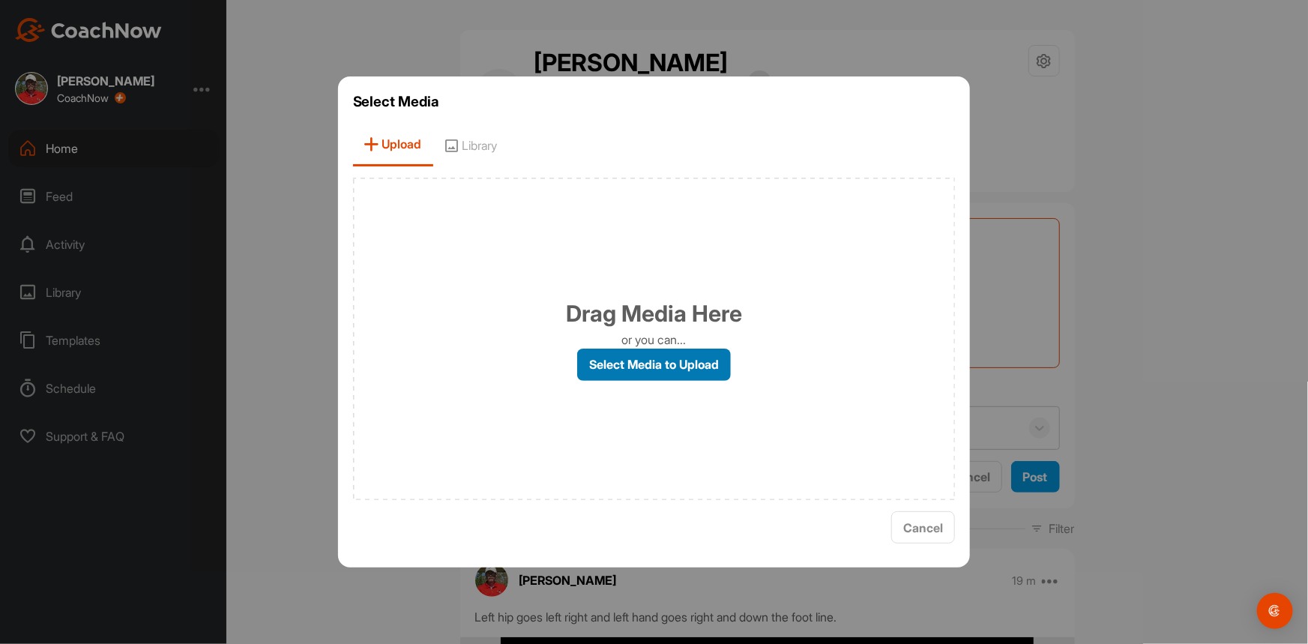
click at [636, 353] on label "Select Media to Upload" at bounding box center [654, 364] width 154 height 32
click at [0, 0] on input "Select Media to Upload" at bounding box center [0, 0] width 0 height 0
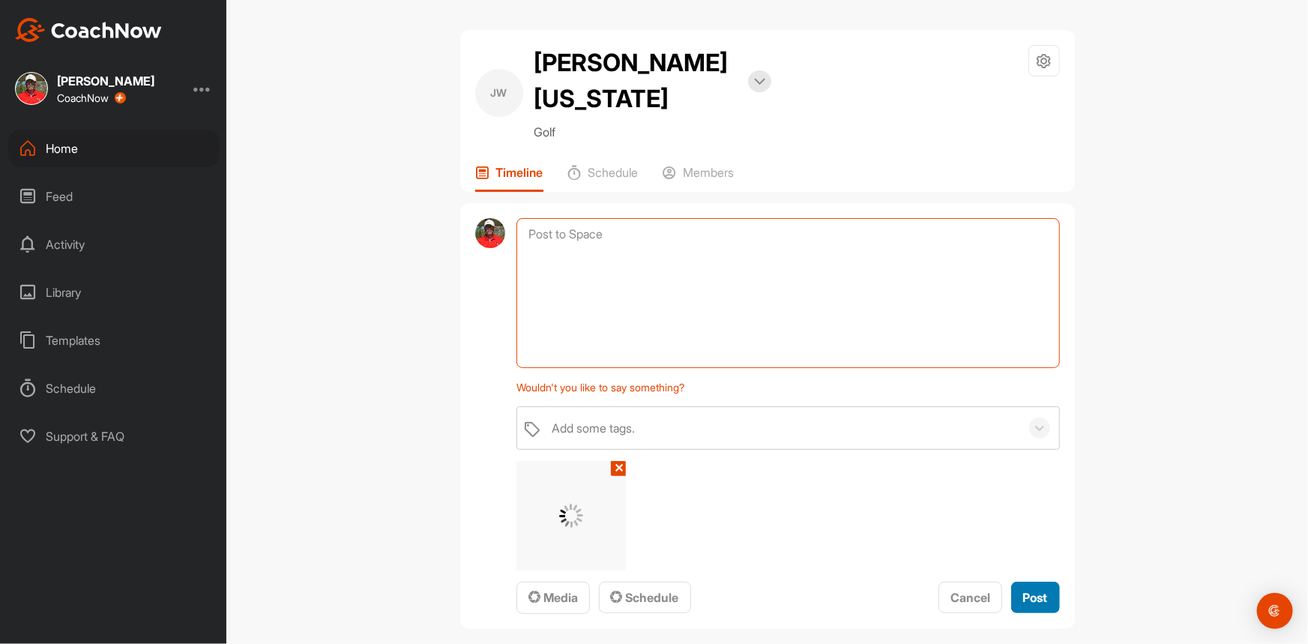
click at [1036, 590] on span "Post" at bounding box center [1035, 597] width 25 height 15
